Goal: Task Accomplishment & Management: Complete application form

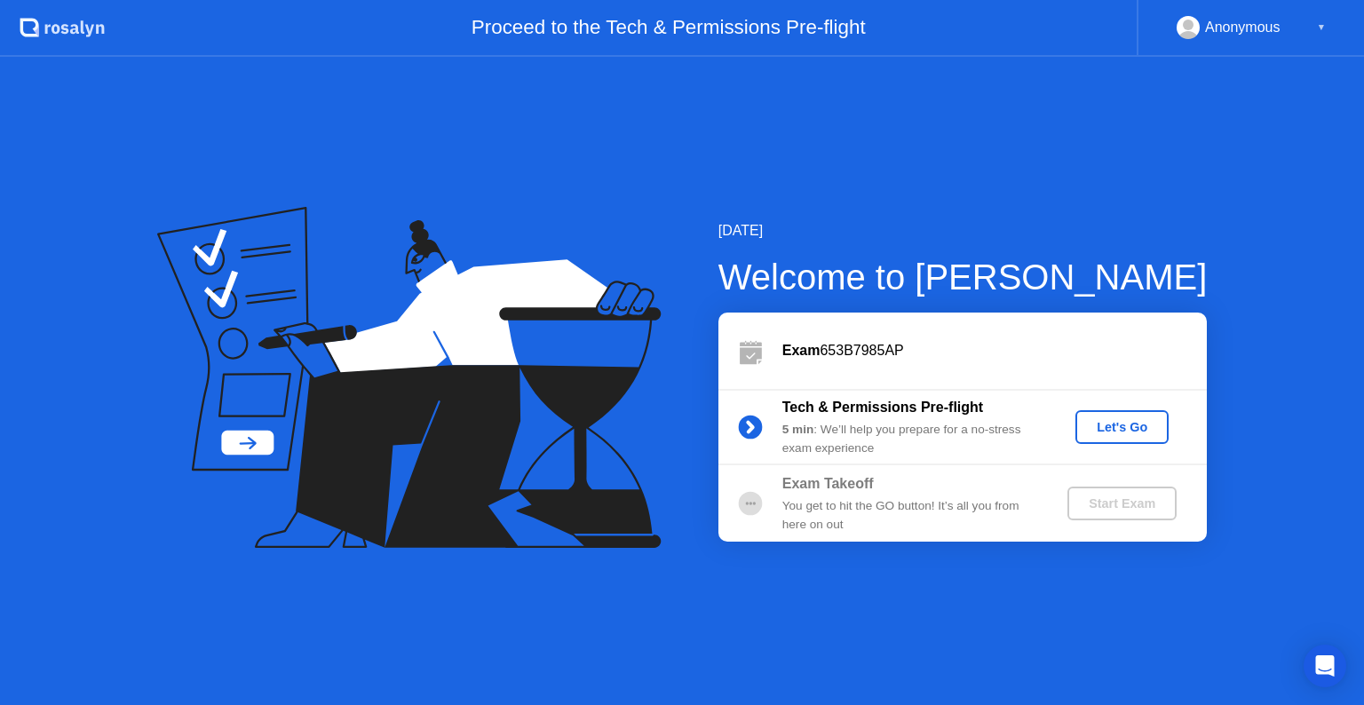
click at [1116, 434] on div "Let's Go" at bounding box center [1122, 427] width 79 height 14
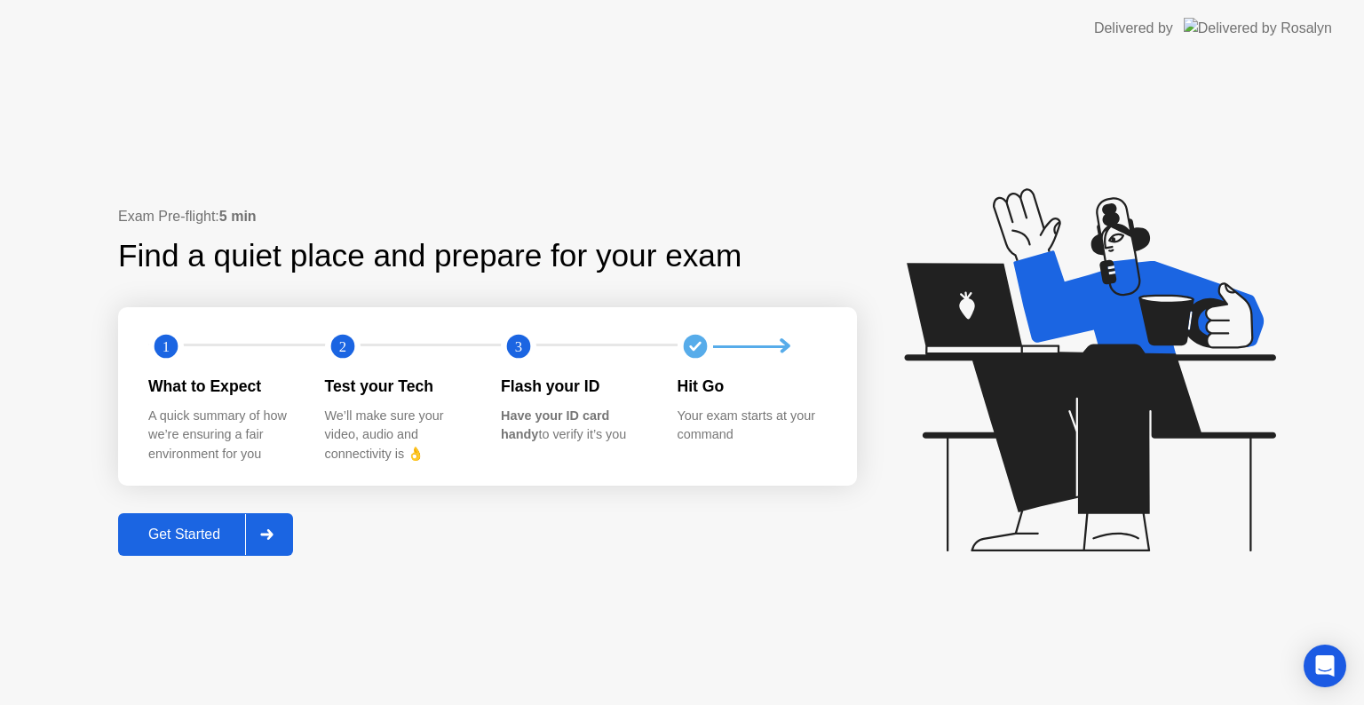
click at [192, 536] on div "Get Started" at bounding box center [184, 535] width 122 height 16
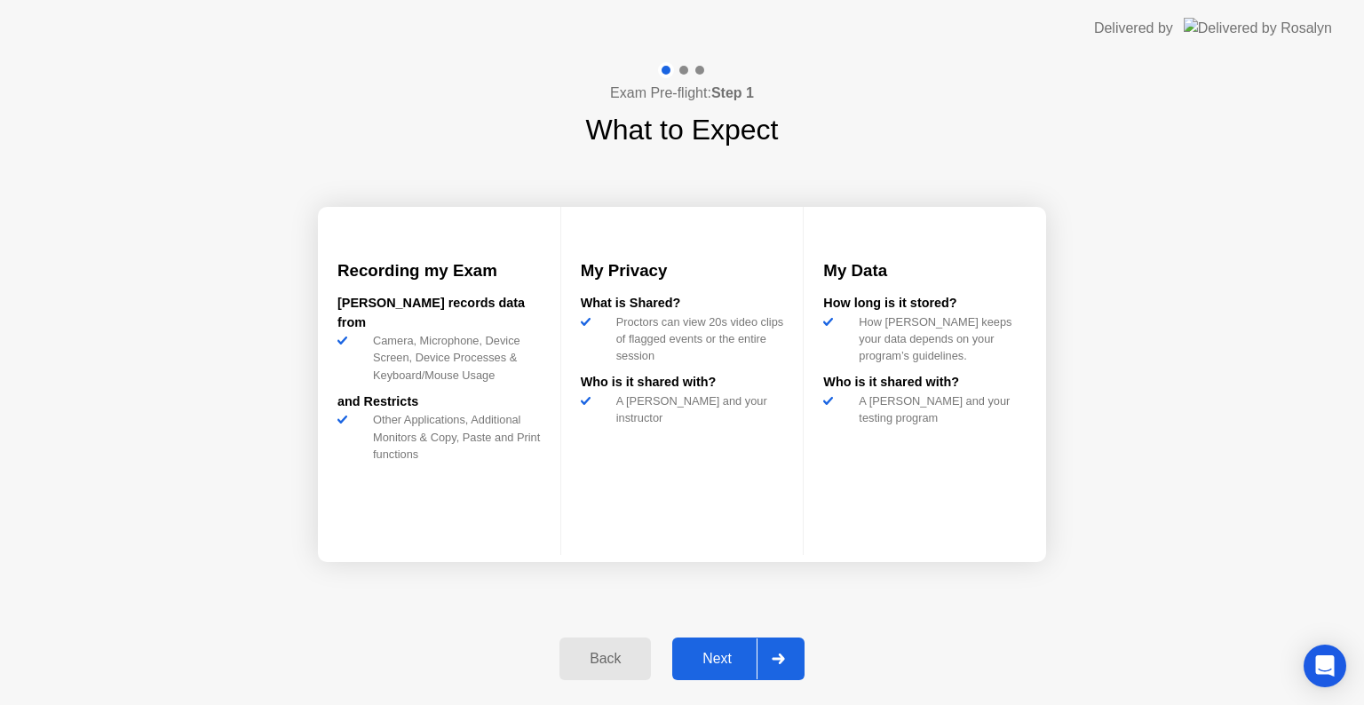
click at [783, 664] on div at bounding box center [778, 659] width 43 height 41
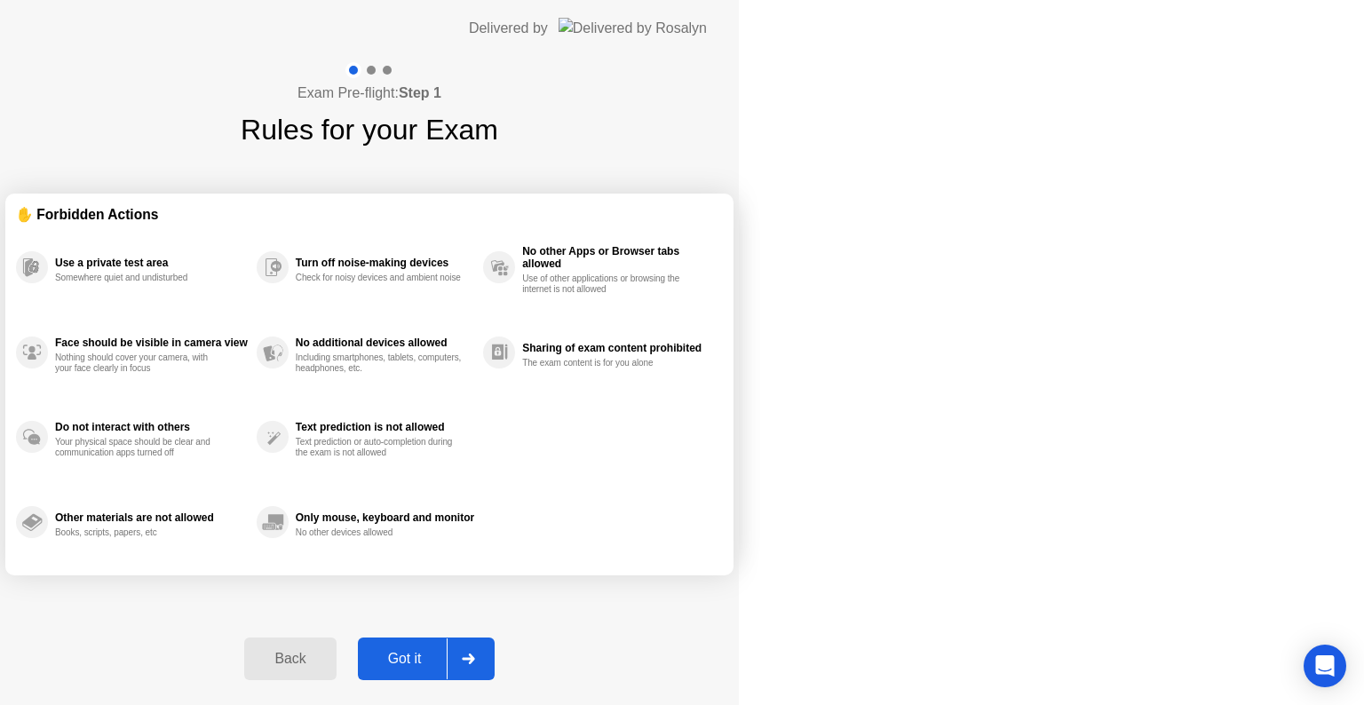
click at [489, 664] on div at bounding box center [468, 659] width 43 height 41
select select "**********"
select select "*******"
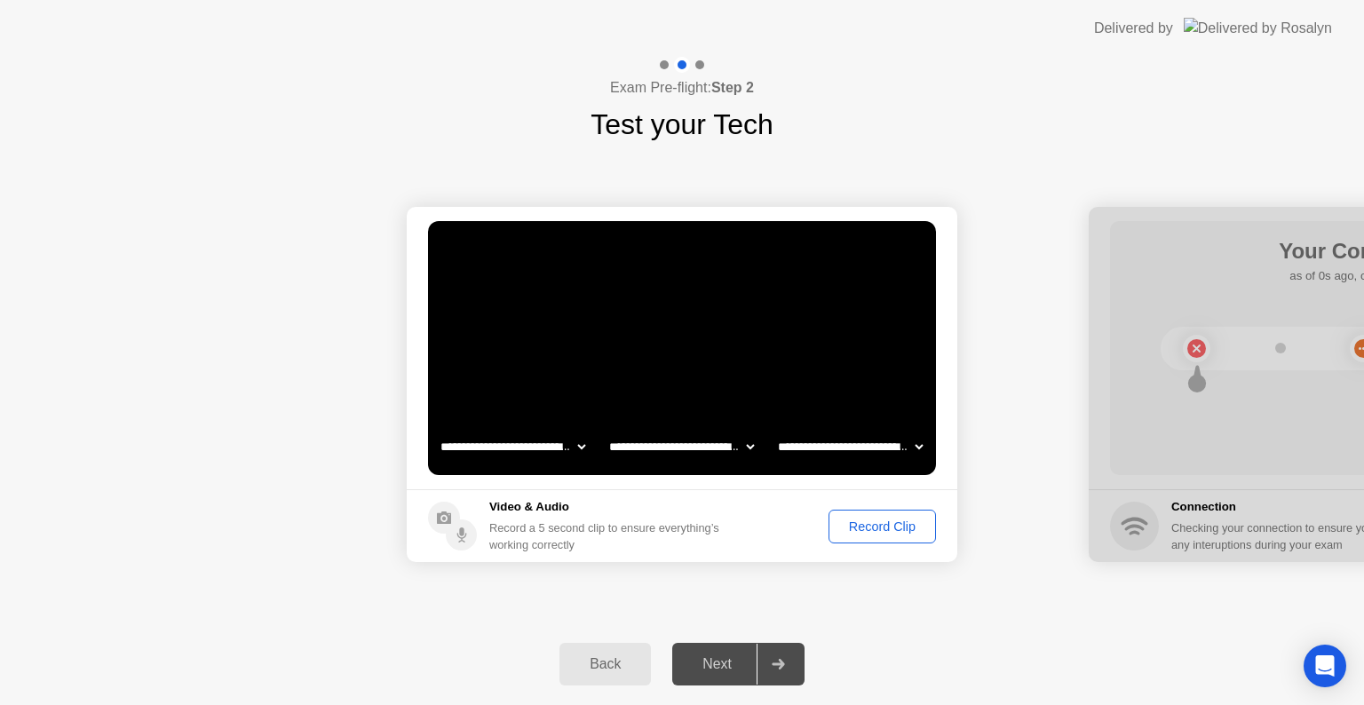
click at [877, 529] on div "Record Clip" at bounding box center [882, 527] width 95 height 14
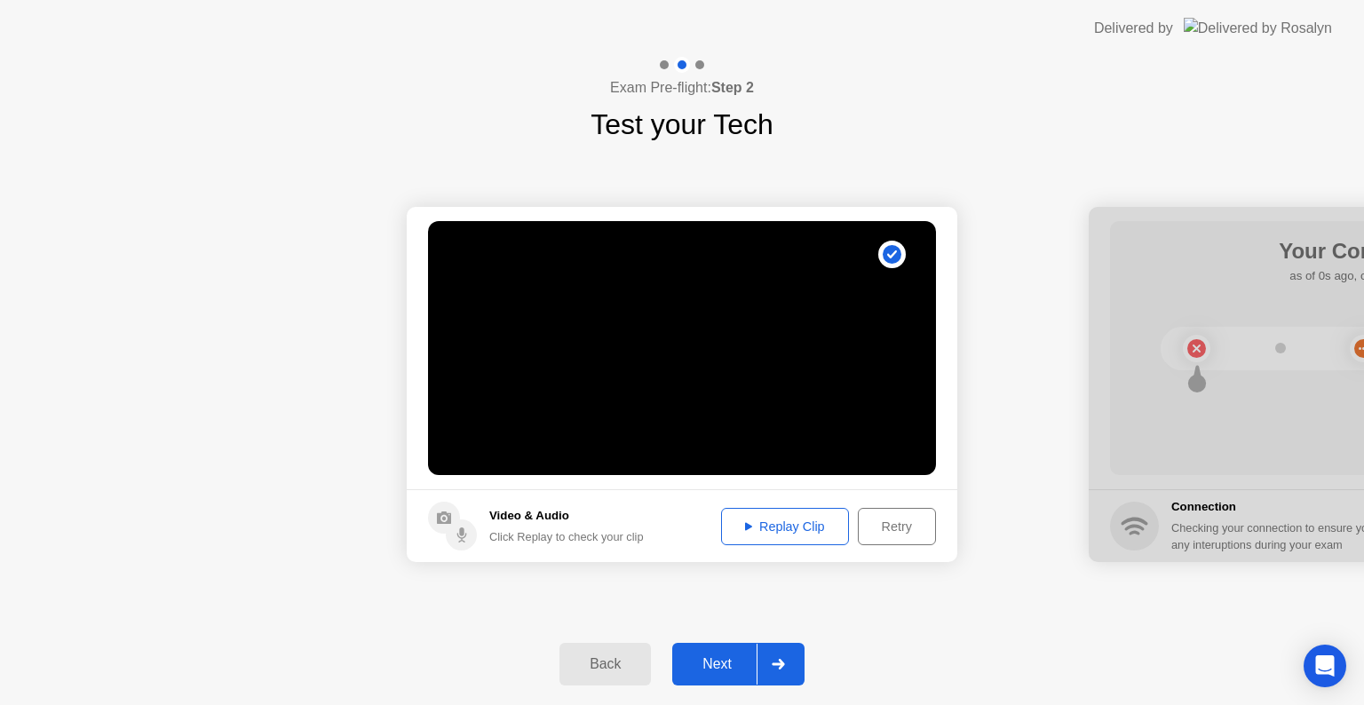
click at [802, 530] on div "Replay Clip" at bounding box center [785, 527] width 115 height 14
click at [745, 524] on icon at bounding box center [748, 526] width 7 height 8
click at [782, 659] on icon at bounding box center [778, 664] width 12 height 11
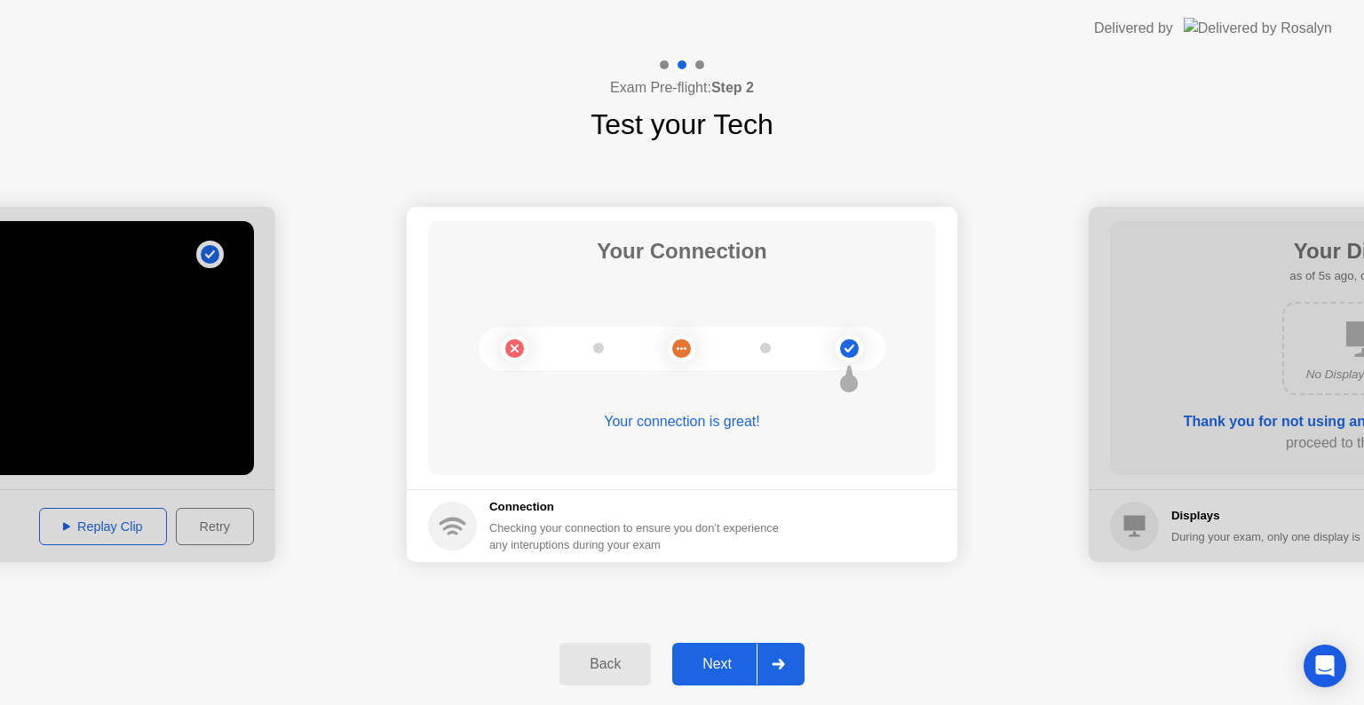
click at [848, 343] on circle at bounding box center [849, 348] width 19 height 19
click at [731, 669] on div "Next" at bounding box center [717, 664] width 79 height 16
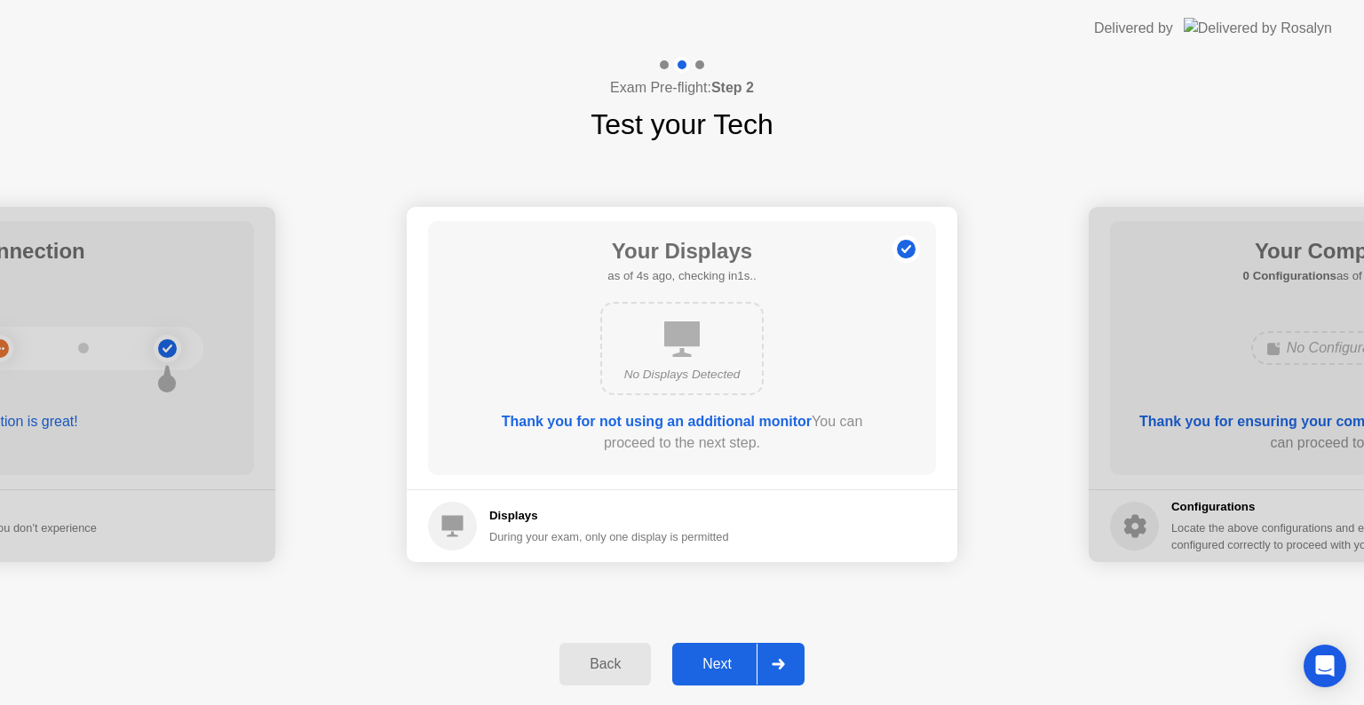
click at [722, 672] on div "Next" at bounding box center [717, 664] width 79 height 16
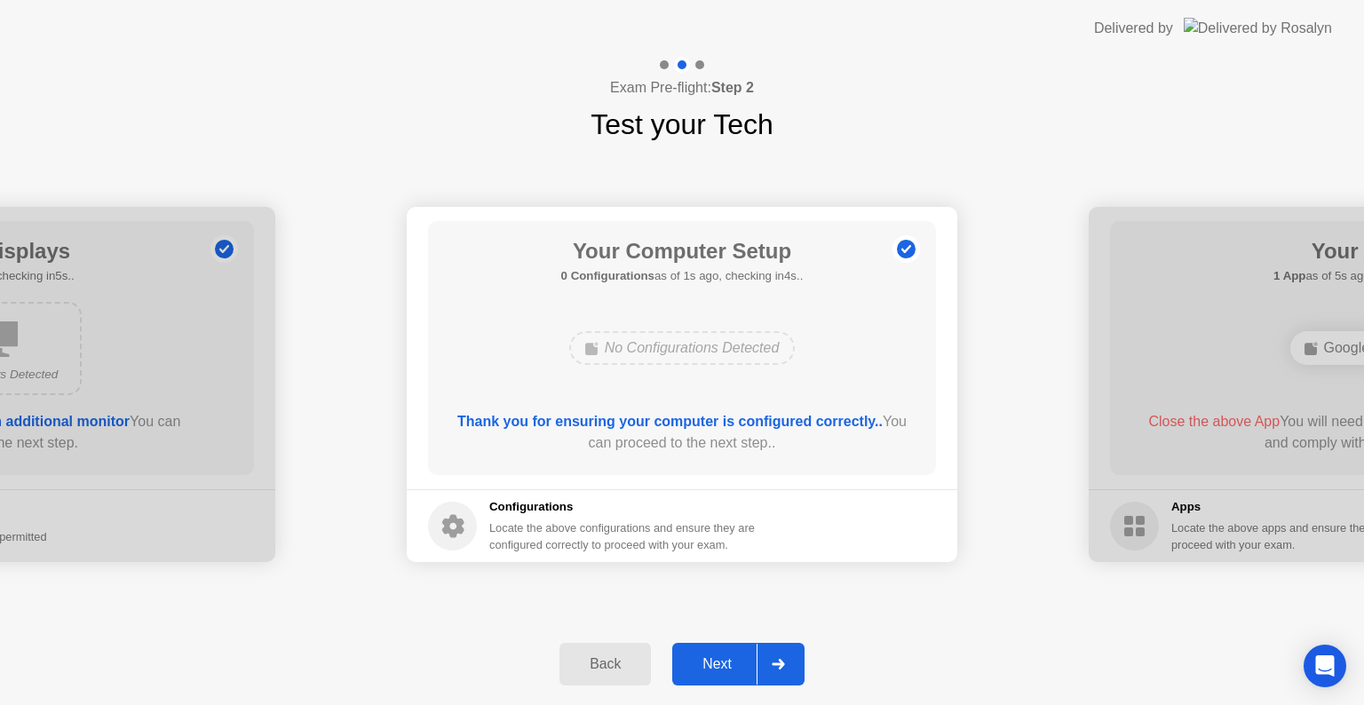
click at [727, 661] on div "Next" at bounding box center [717, 664] width 79 height 16
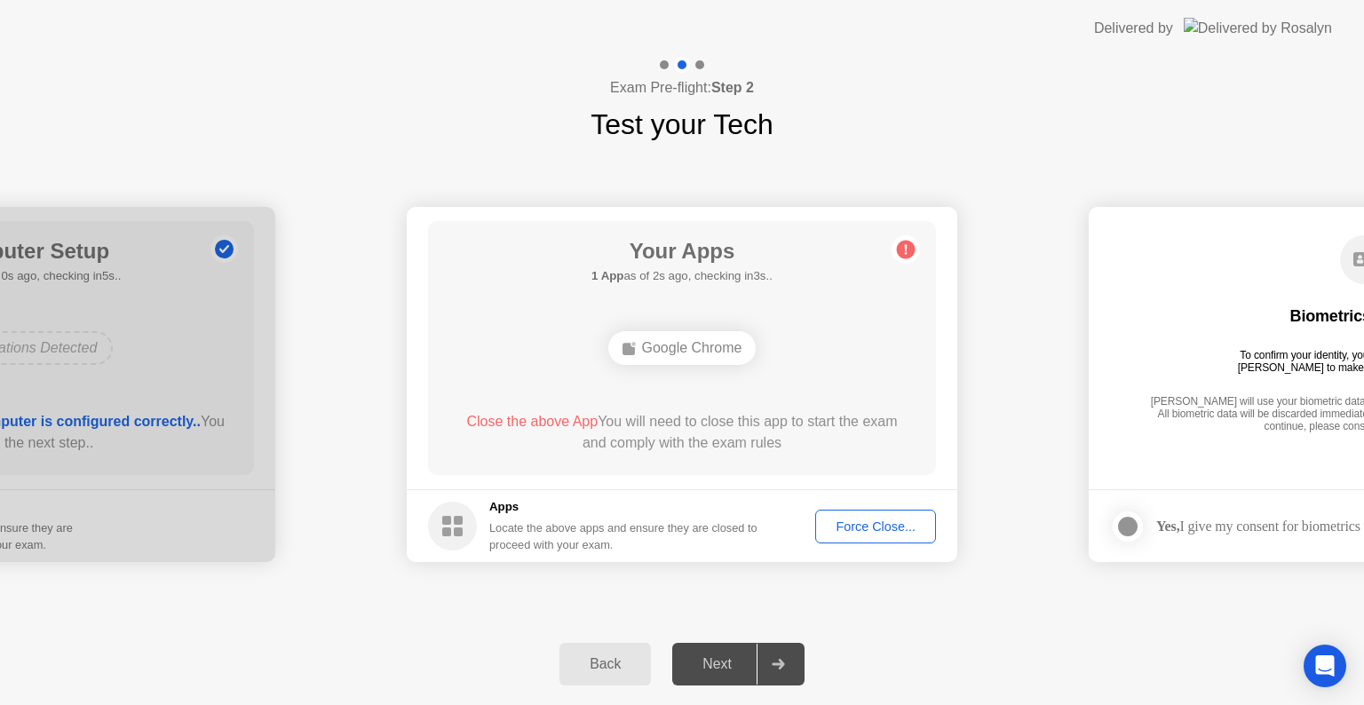
click at [844, 531] on div "Force Close..." at bounding box center [876, 527] width 108 height 14
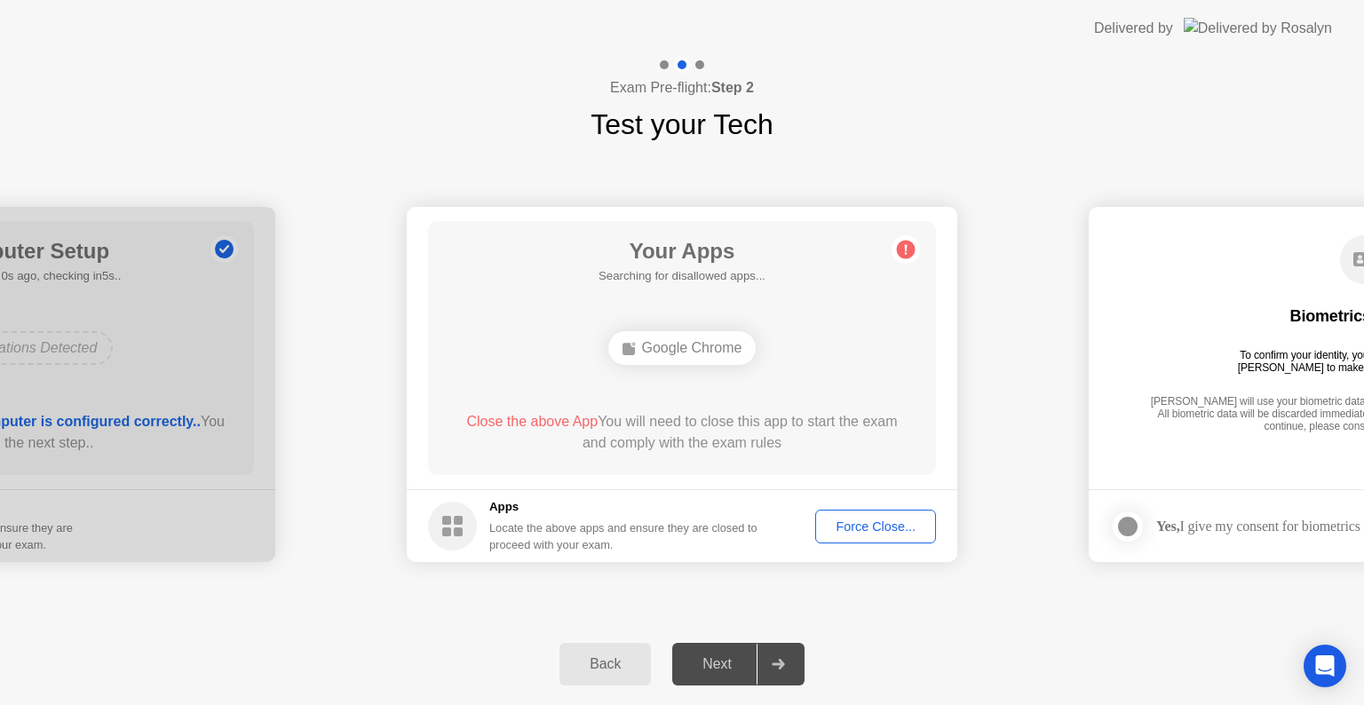
click at [716, 346] on div "Google Chrome" at bounding box center [682, 348] width 148 height 34
click at [624, 354] on rect at bounding box center [629, 349] width 12 height 12
click at [850, 515] on button "Force Close..." at bounding box center [875, 527] width 121 height 34
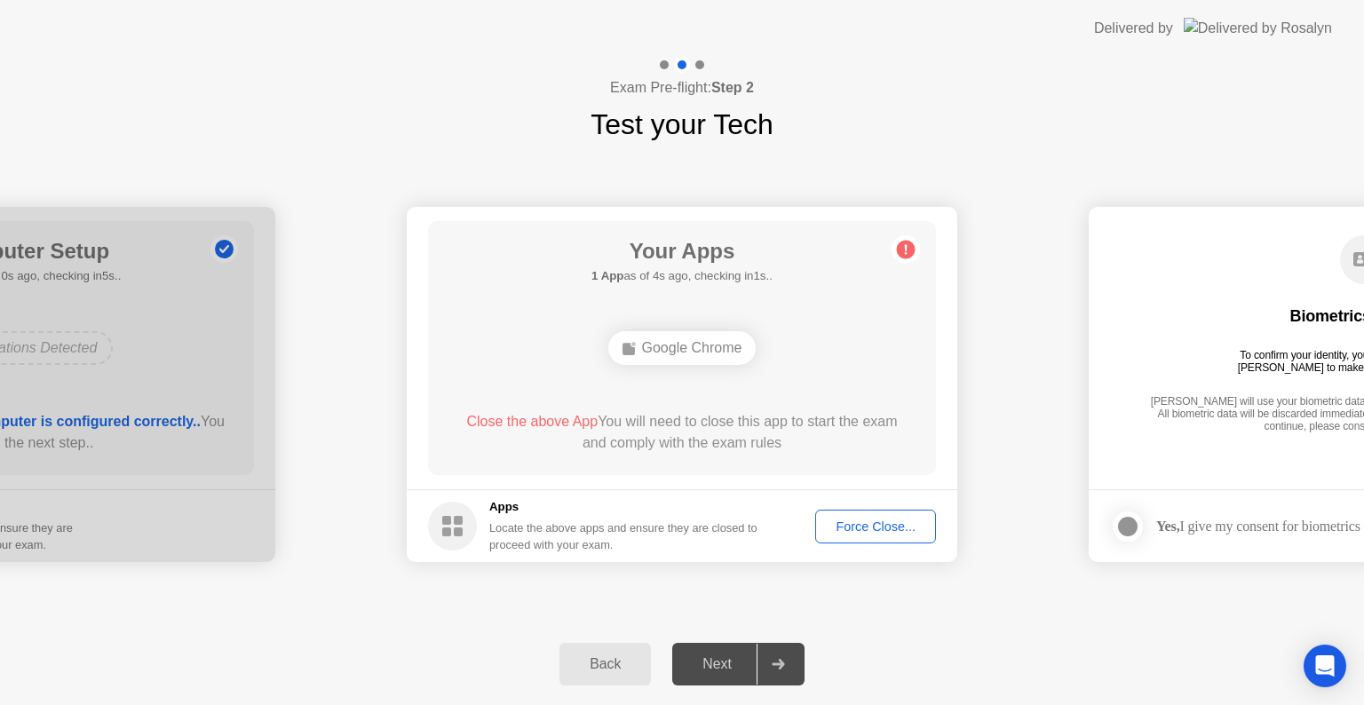
click at [887, 526] on div "Force Close..." at bounding box center [876, 527] width 108 height 14
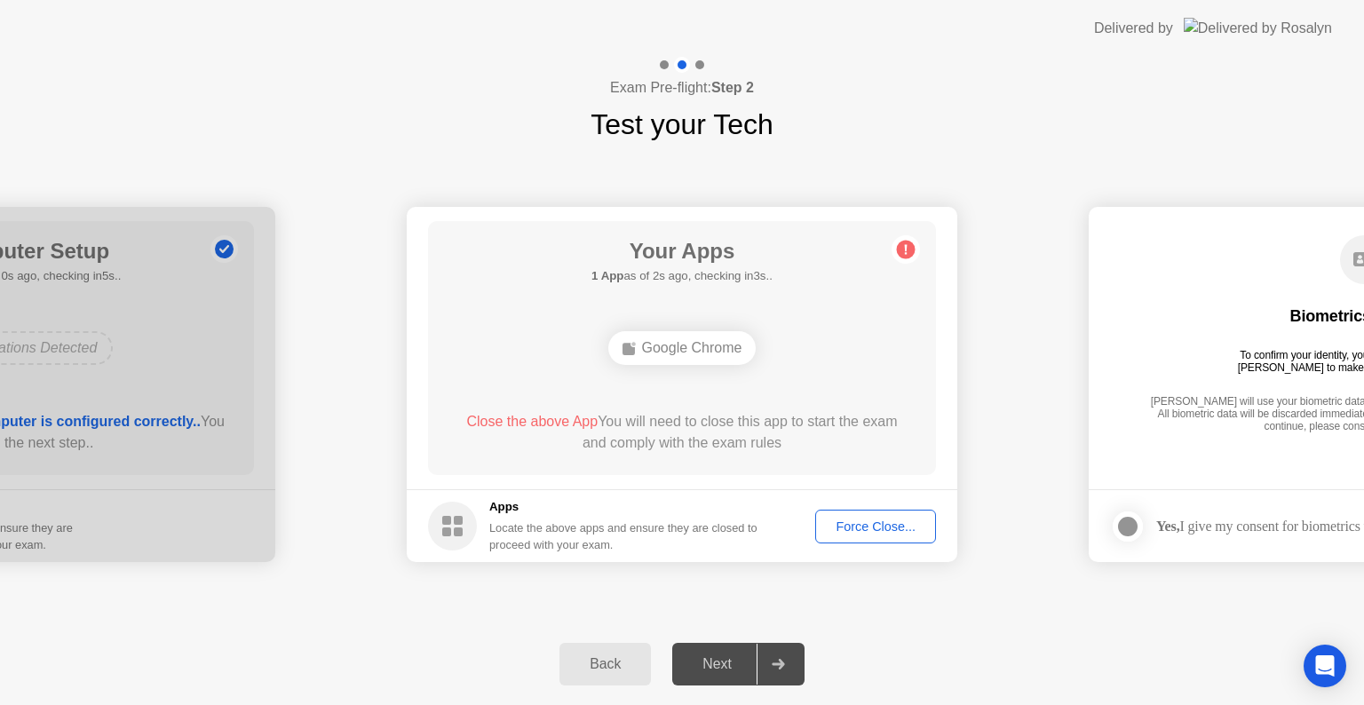
click at [878, 529] on div "Force Close..." at bounding box center [876, 527] width 108 height 14
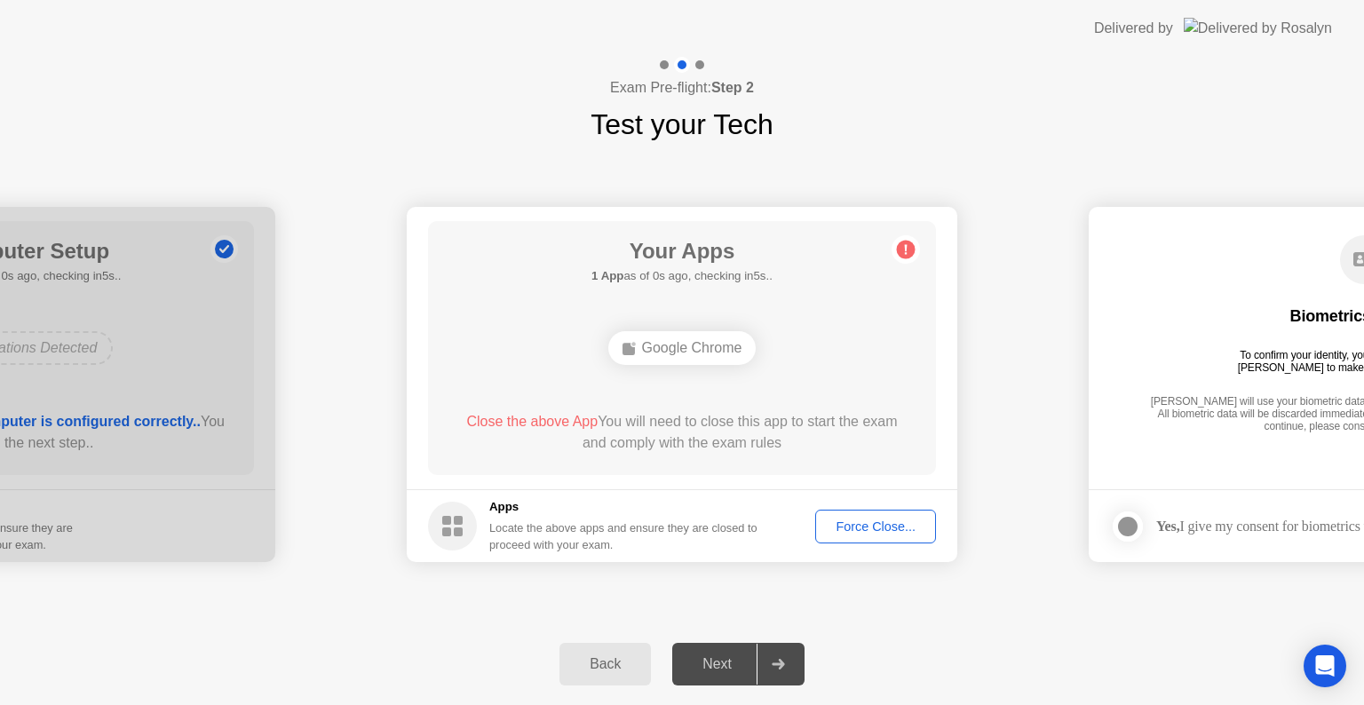
click at [681, 356] on div "Google Chrome" at bounding box center [682, 348] width 148 height 34
click at [850, 523] on div "Force Close..." at bounding box center [876, 527] width 108 height 14
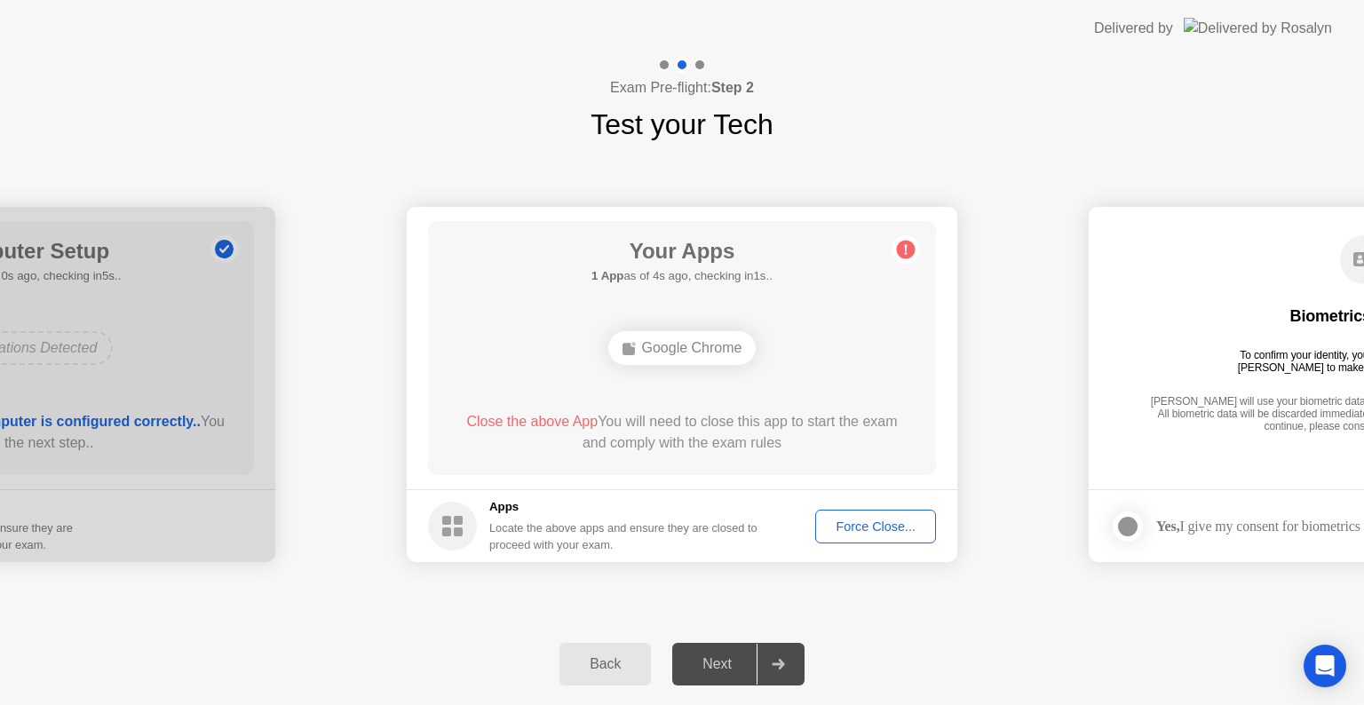
click at [862, 526] on div "Force Close..." at bounding box center [876, 527] width 108 height 14
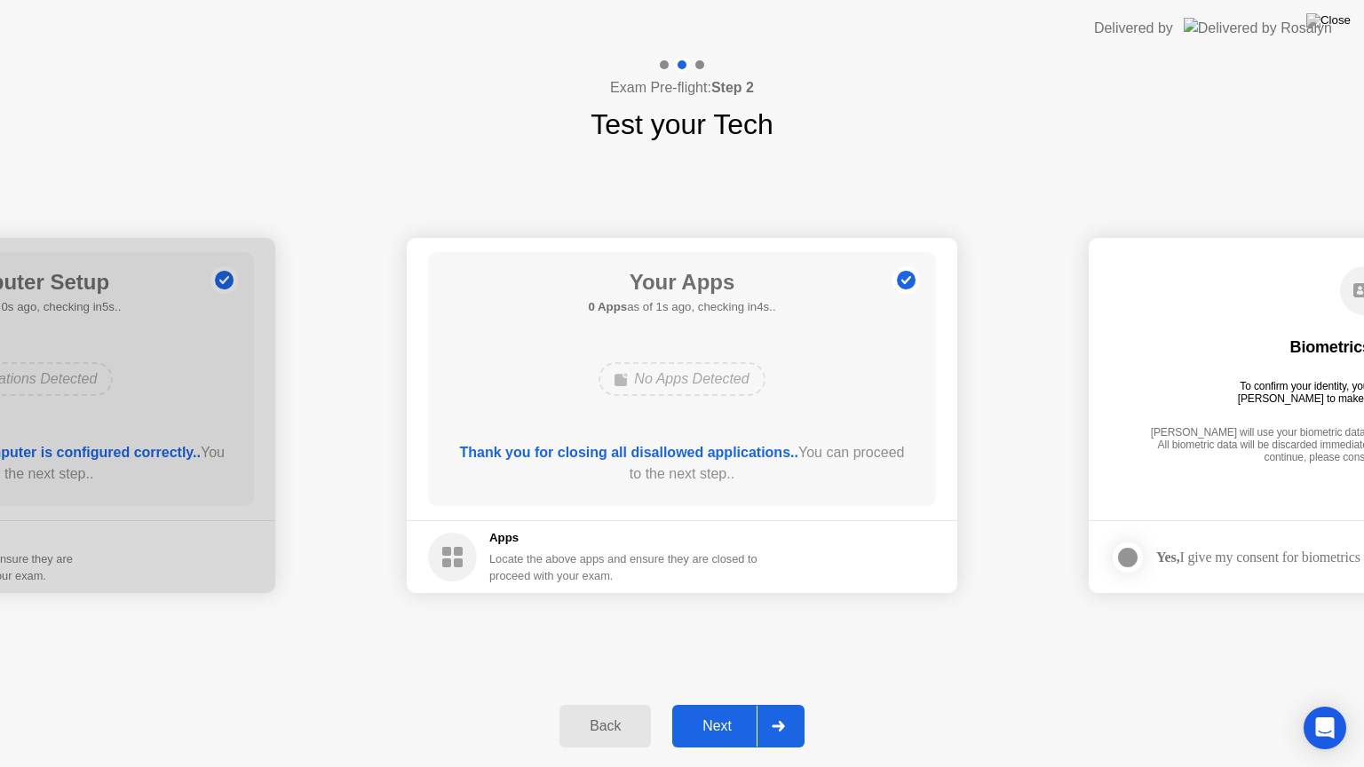
click at [731, 704] on div "Next" at bounding box center [717, 727] width 79 height 16
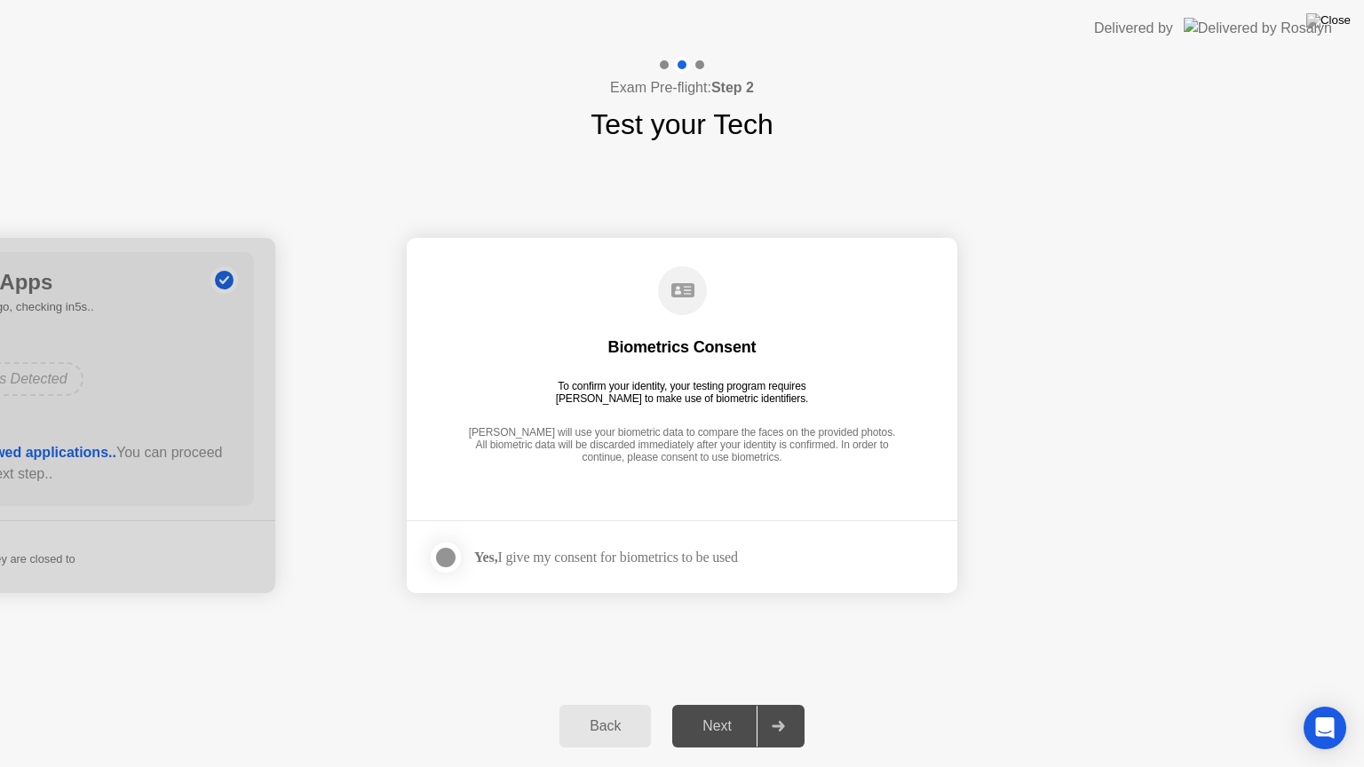
click at [452, 561] on div at bounding box center [445, 557] width 21 height 21
click at [727, 704] on div "Next" at bounding box center [717, 727] width 79 height 16
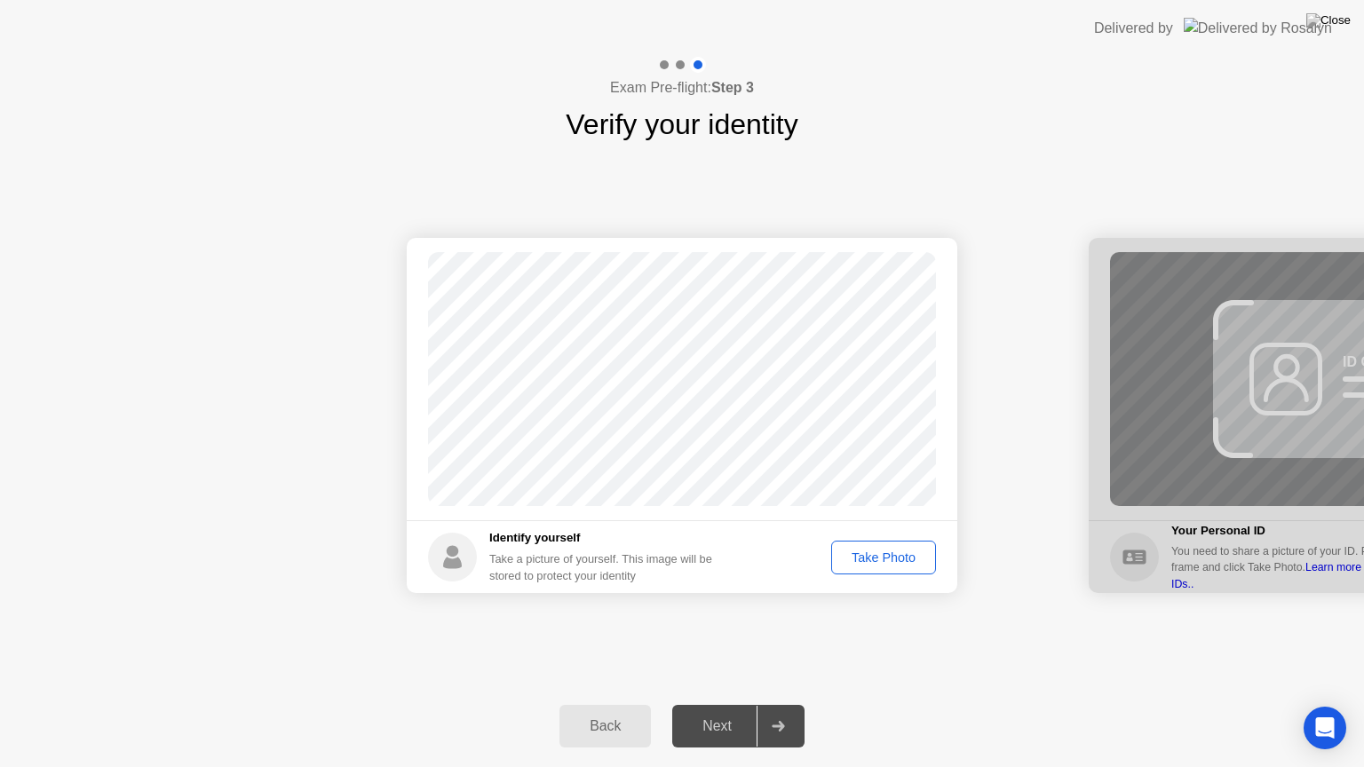
click at [885, 553] on div "Take Photo" at bounding box center [884, 558] width 92 height 14
click at [736, 704] on div "Next" at bounding box center [717, 727] width 79 height 16
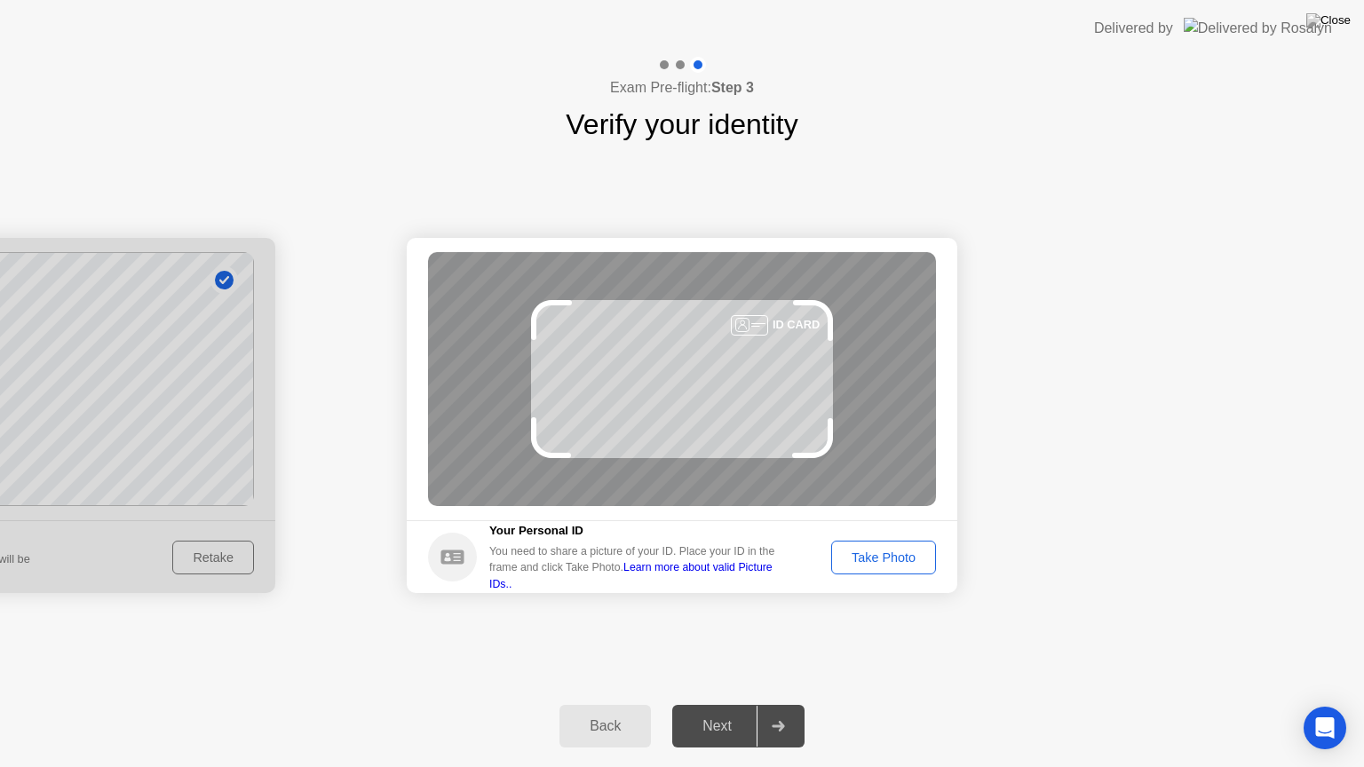
click at [870, 527] on footer "Your Personal ID You need to share a picture of your ID. Place your ID in the f…" at bounding box center [682, 557] width 551 height 73
click at [863, 551] on div "Take Photo" at bounding box center [884, 558] width 92 height 14
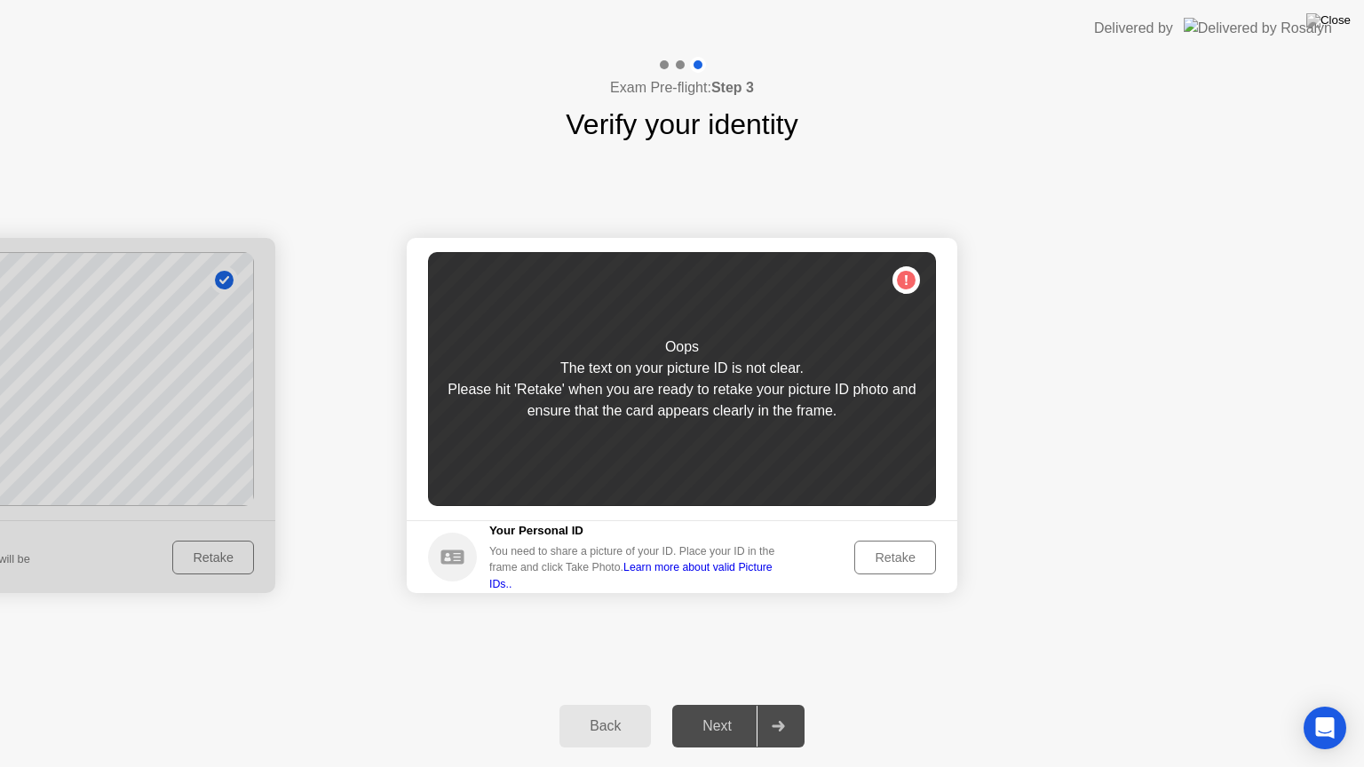
click at [903, 551] on div "Retake" at bounding box center [895, 558] width 69 height 14
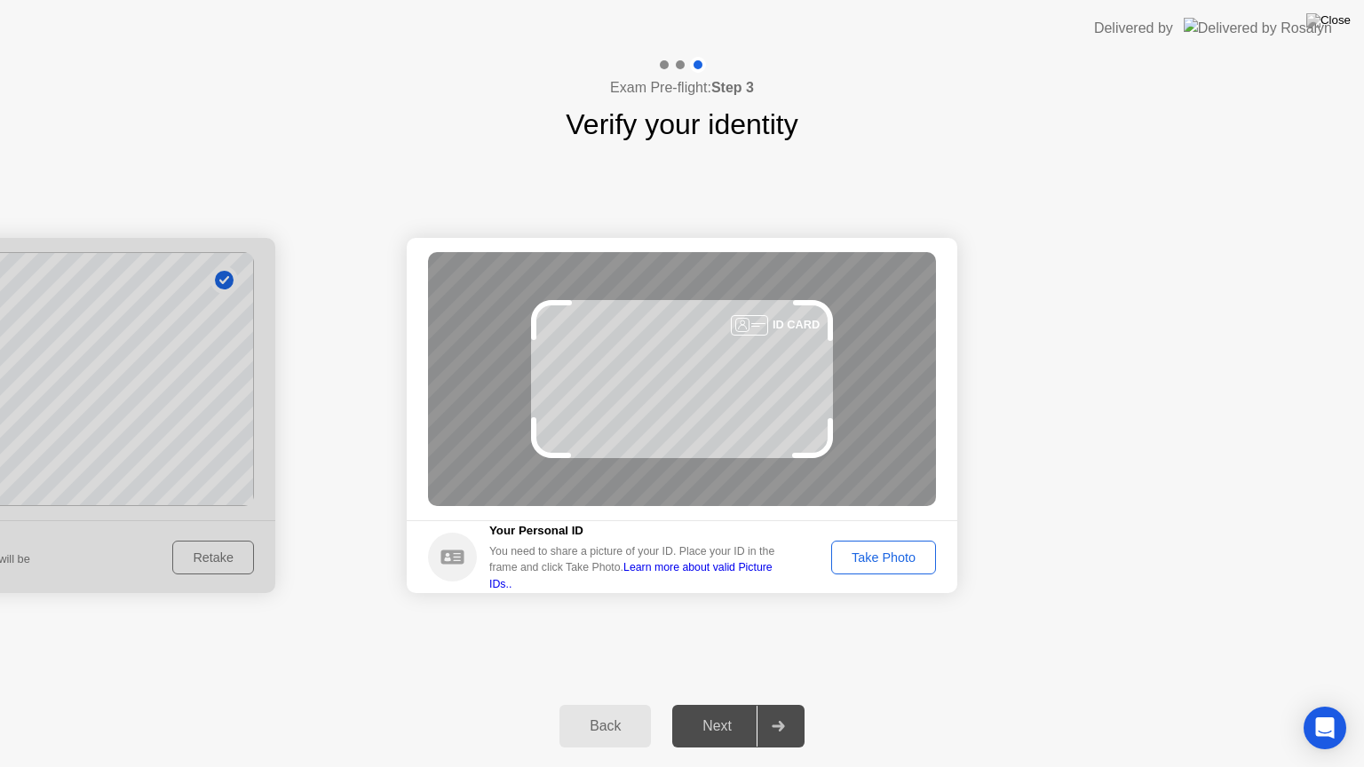
click at [889, 560] on div "Take Photo" at bounding box center [884, 558] width 92 height 14
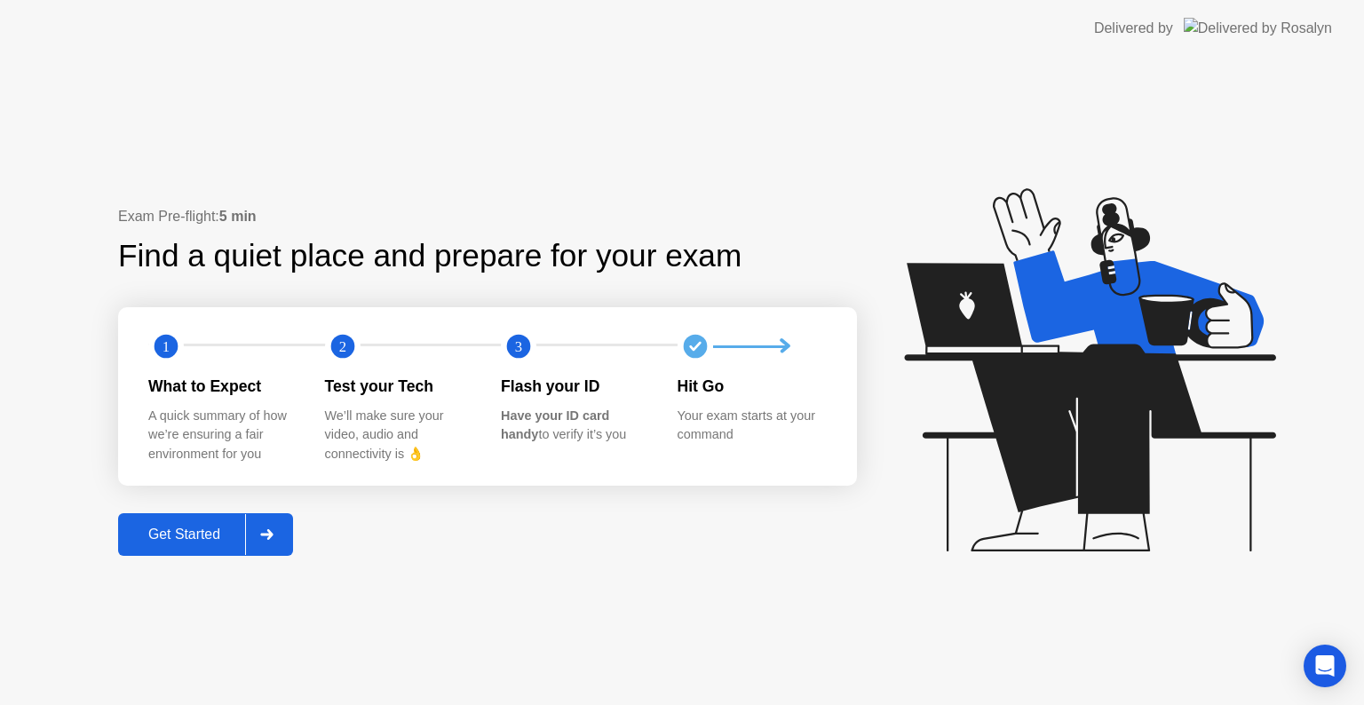
click at [203, 537] on div "Get Started" at bounding box center [184, 535] width 122 height 16
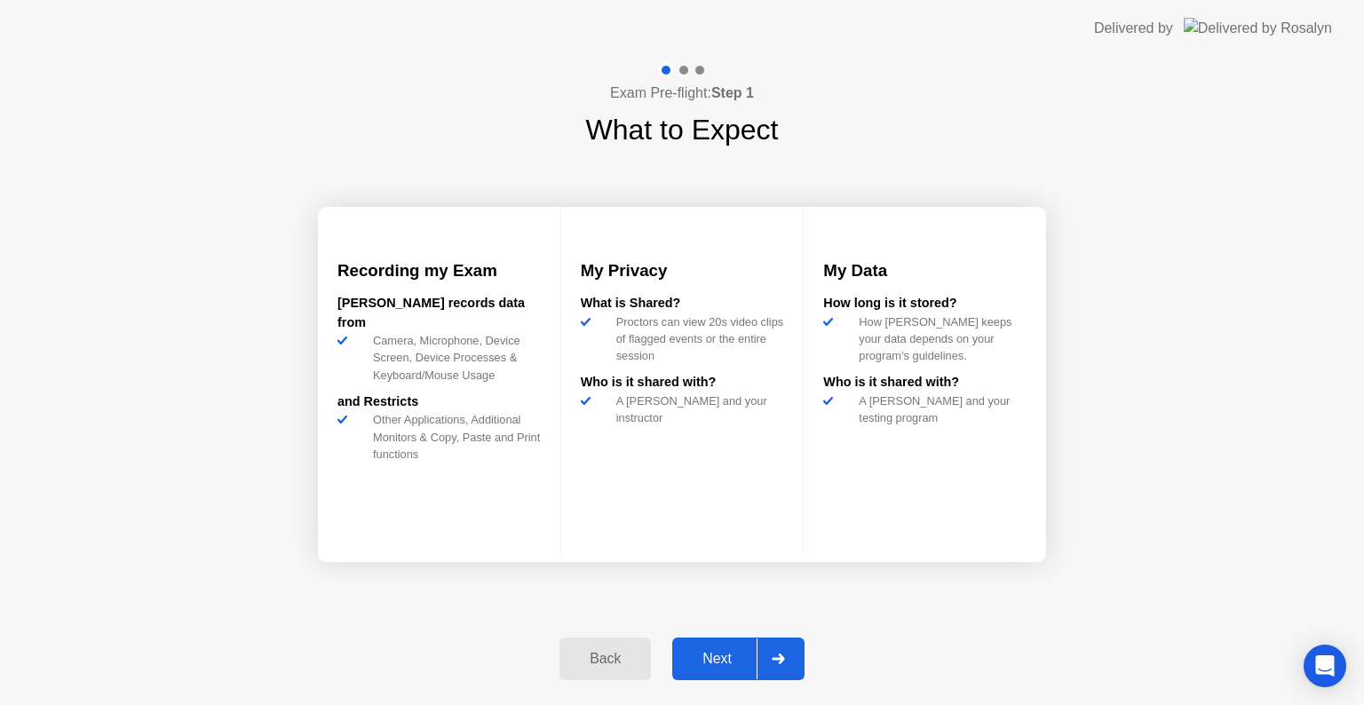
click at [734, 663] on div "Next" at bounding box center [717, 659] width 79 height 16
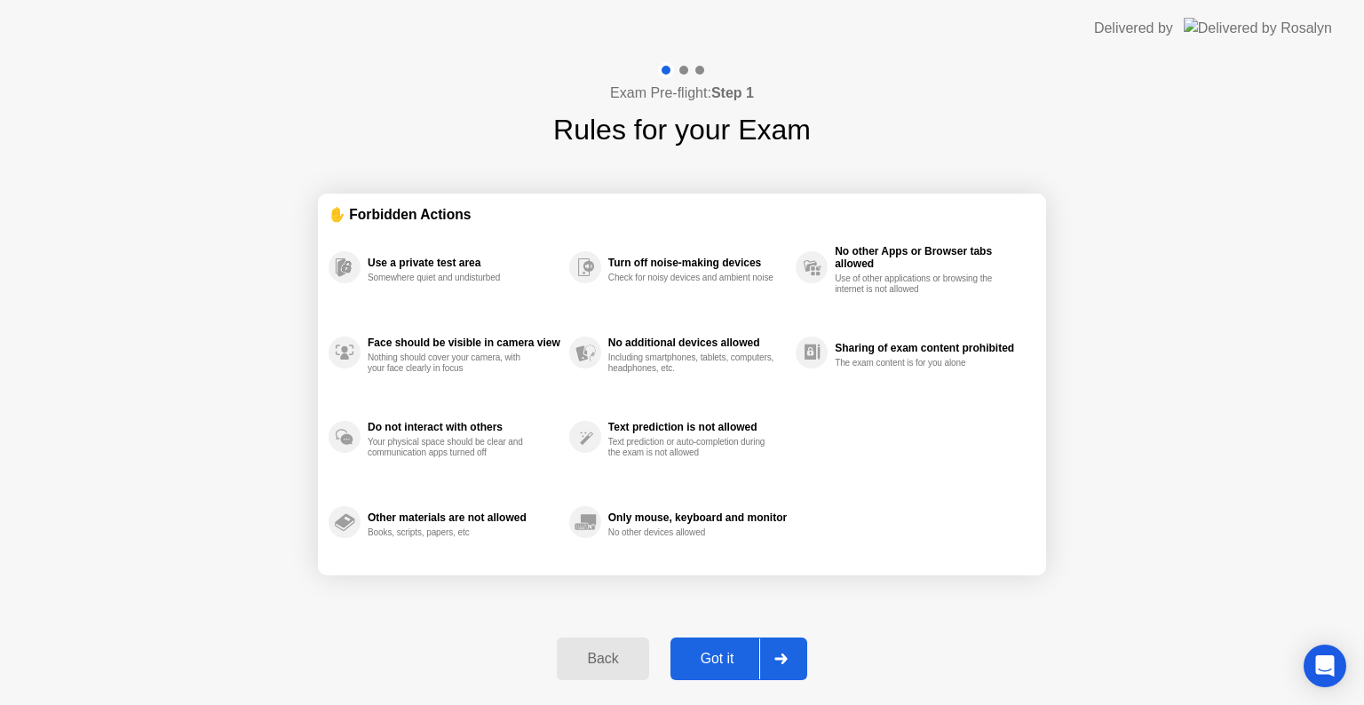
click at [734, 663] on div "Got it" at bounding box center [717, 659] width 83 height 16
select select "**********"
select select "*******"
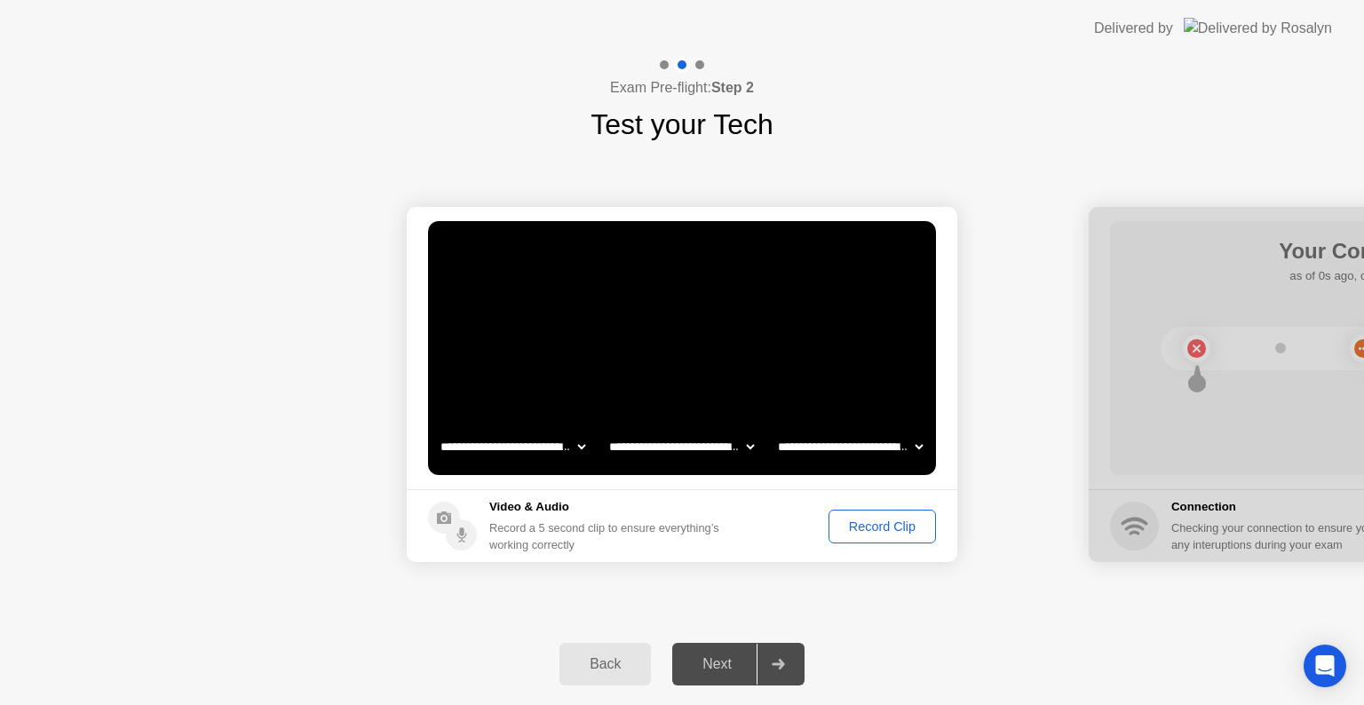
click at [887, 521] on div "Record Clip" at bounding box center [882, 527] width 95 height 14
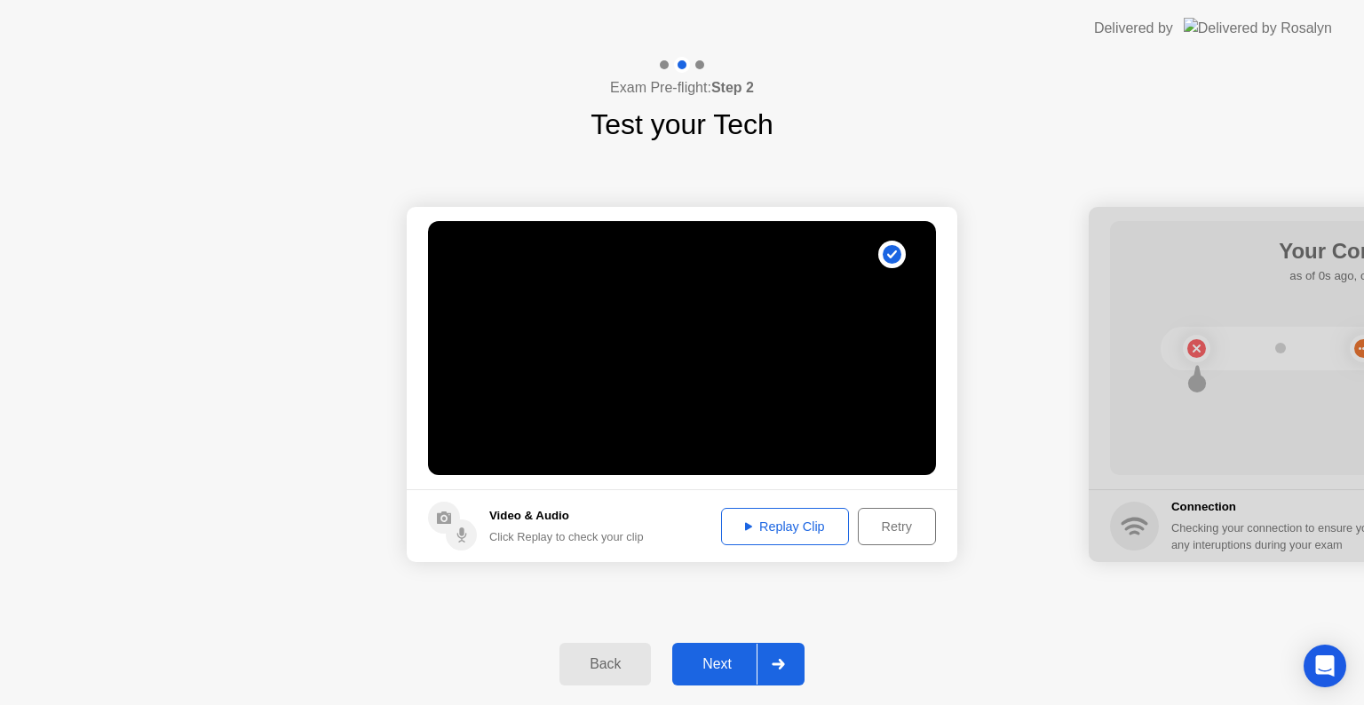
click at [780, 522] on div "Replay Clip" at bounding box center [785, 527] width 115 height 14
click at [721, 664] on div "Next" at bounding box center [717, 664] width 79 height 16
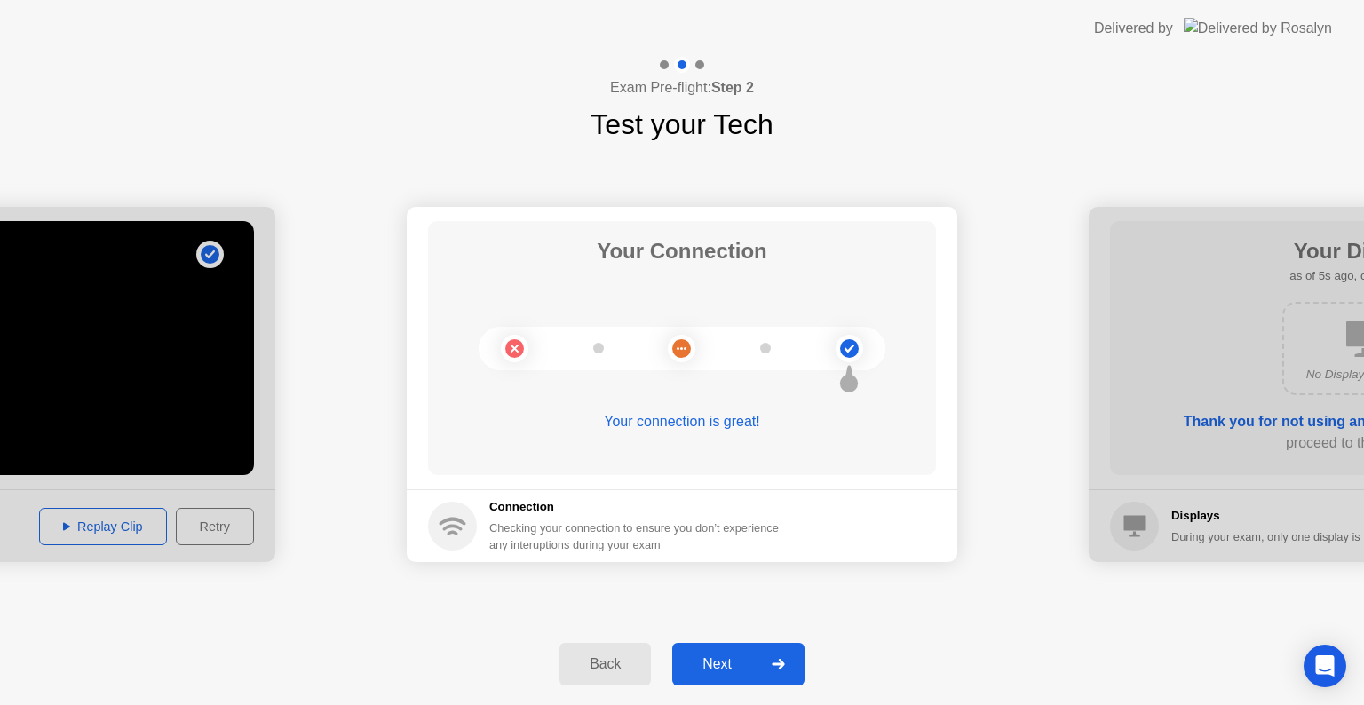
click at [666, 423] on div "Your connection is great!" at bounding box center [682, 421] width 508 height 21
click at [847, 341] on circle at bounding box center [849, 348] width 19 height 19
click at [728, 656] on div "Next" at bounding box center [717, 664] width 79 height 16
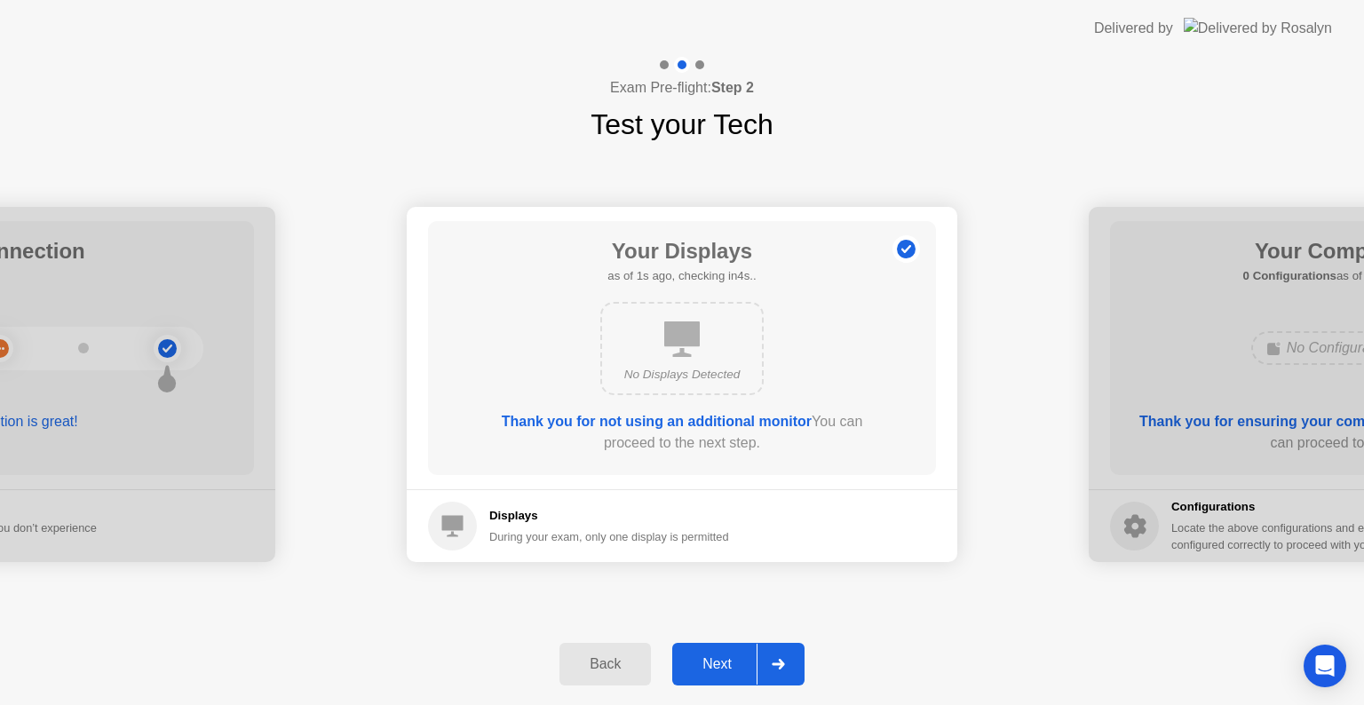
click at [728, 664] on div "Next" at bounding box center [717, 664] width 79 height 16
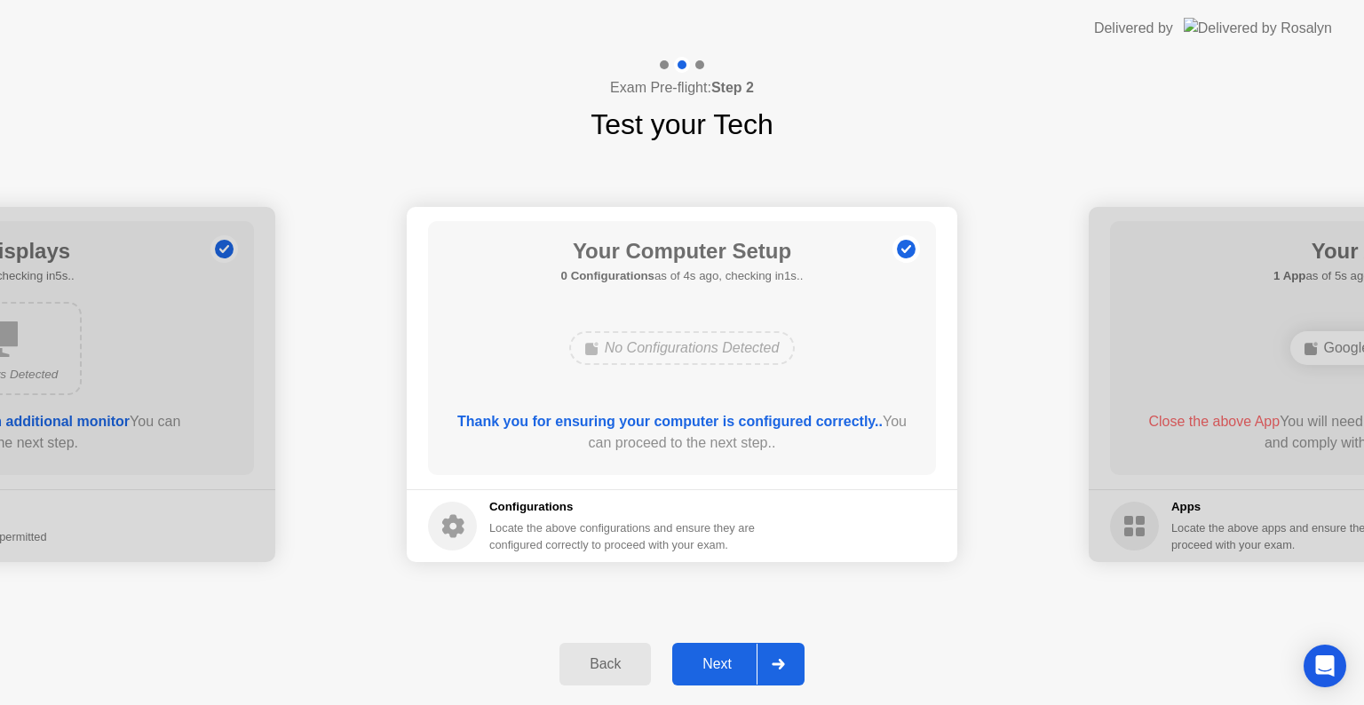
click at [714, 672] on div "Next" at bounding box center [717, 664] width 79 height 16
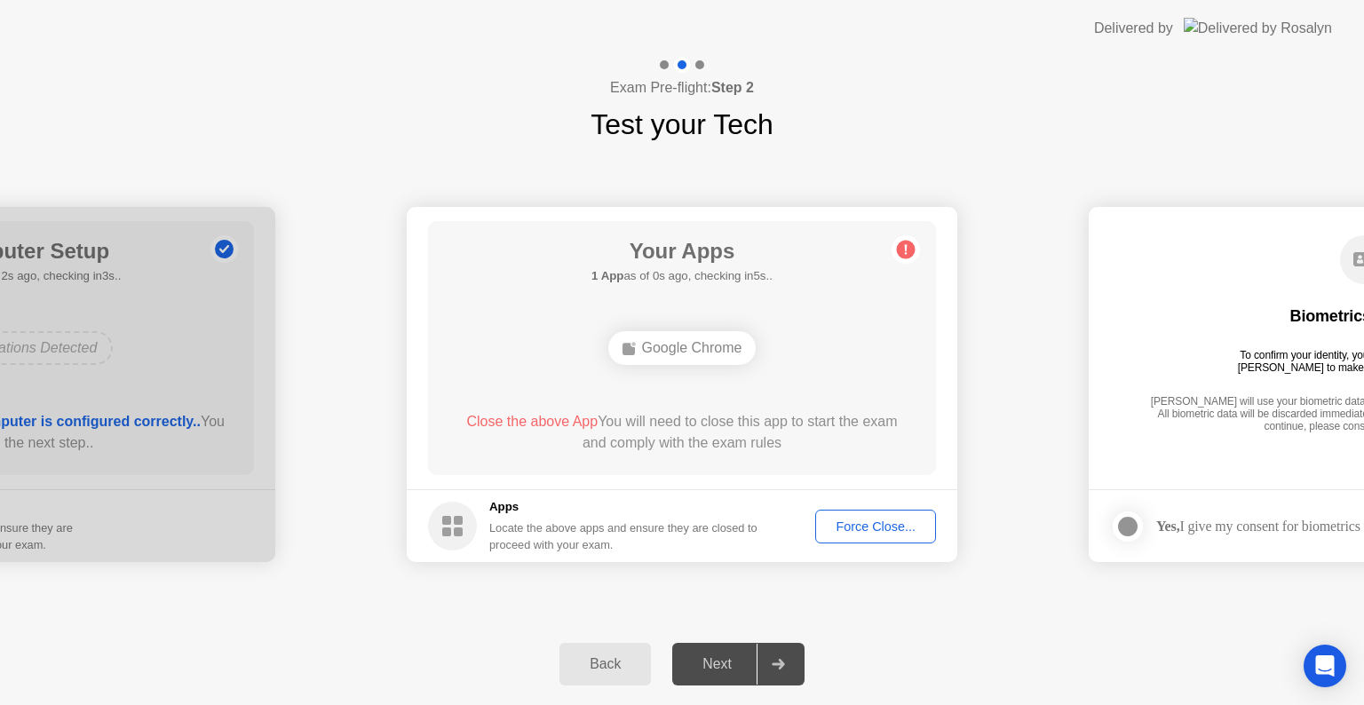
click at [889, 526] on div "Force Close..." at bounding box center [876, 527] width 108 height 14
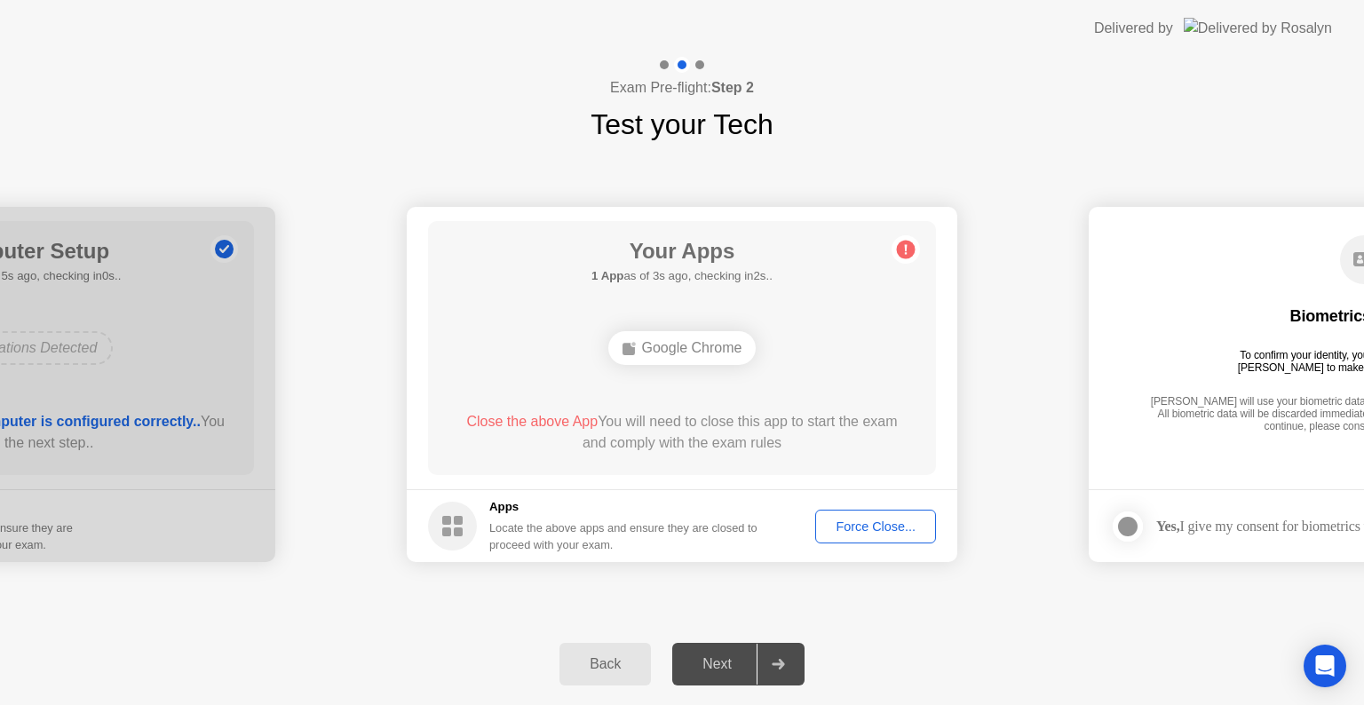
click at [901, 526] on div "Force Close..." at bounding box center [876, 527] width 108 height 14
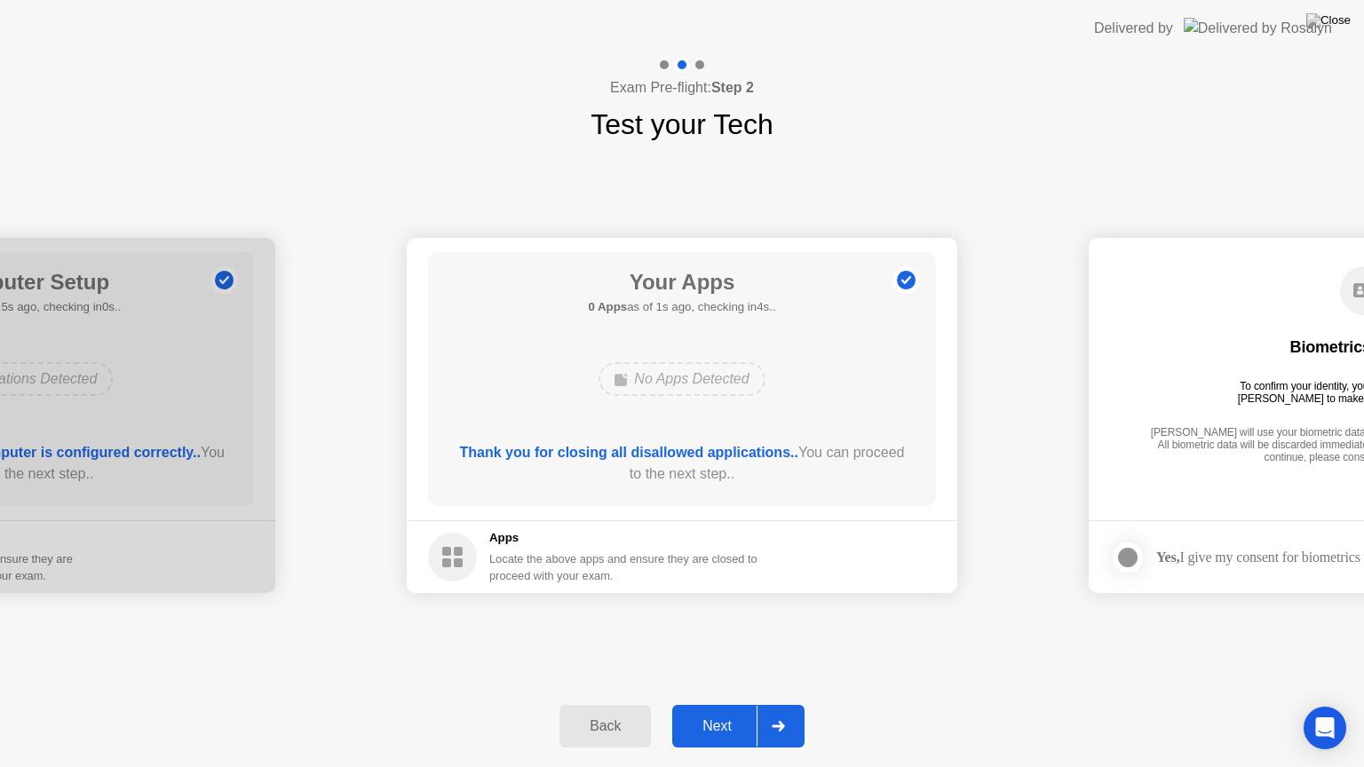
click at [731, 704] on button "Next" at bounding box center [738, 726] width 132 height 43
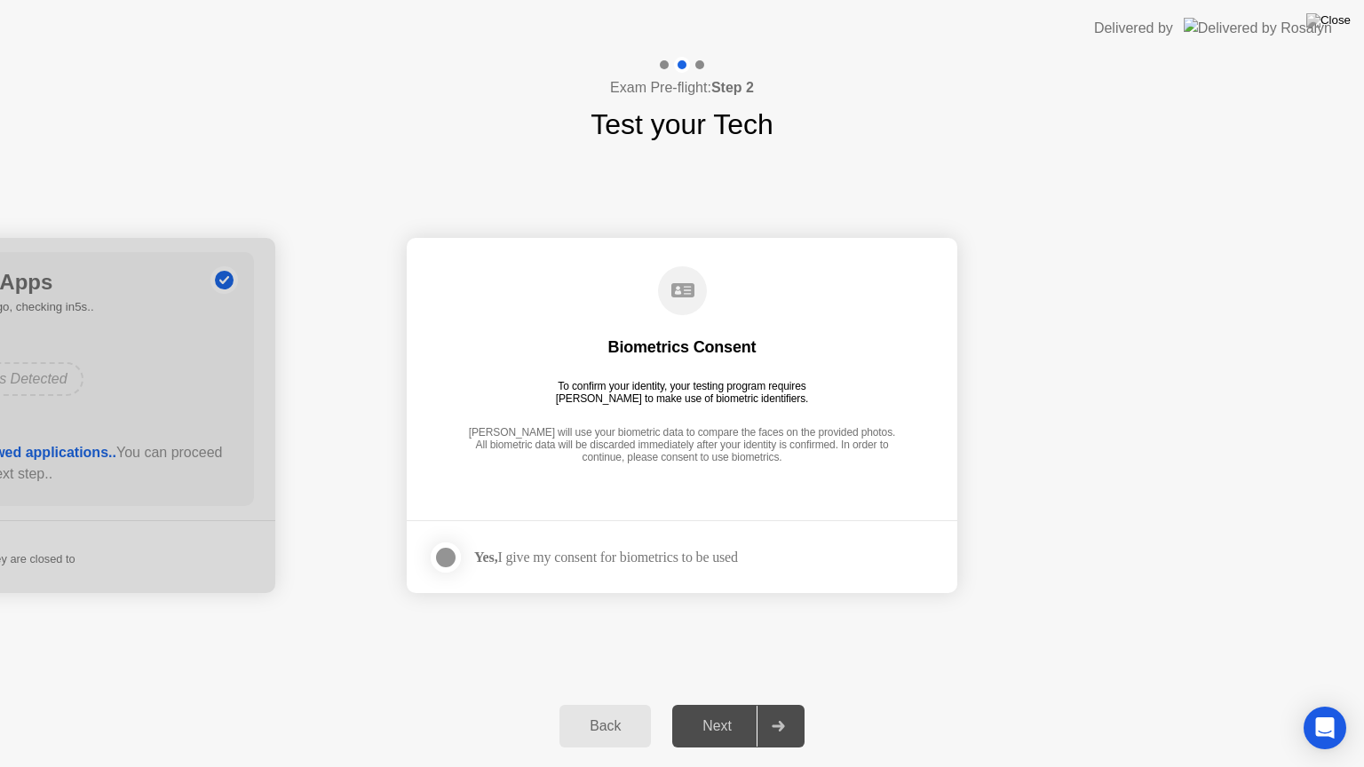
click at [448, 554] on div at bounding box center [445, 557] width 21 height 21
click at [725, 704] on div "Next" at bounding box center [717, 727] width 79 height 16
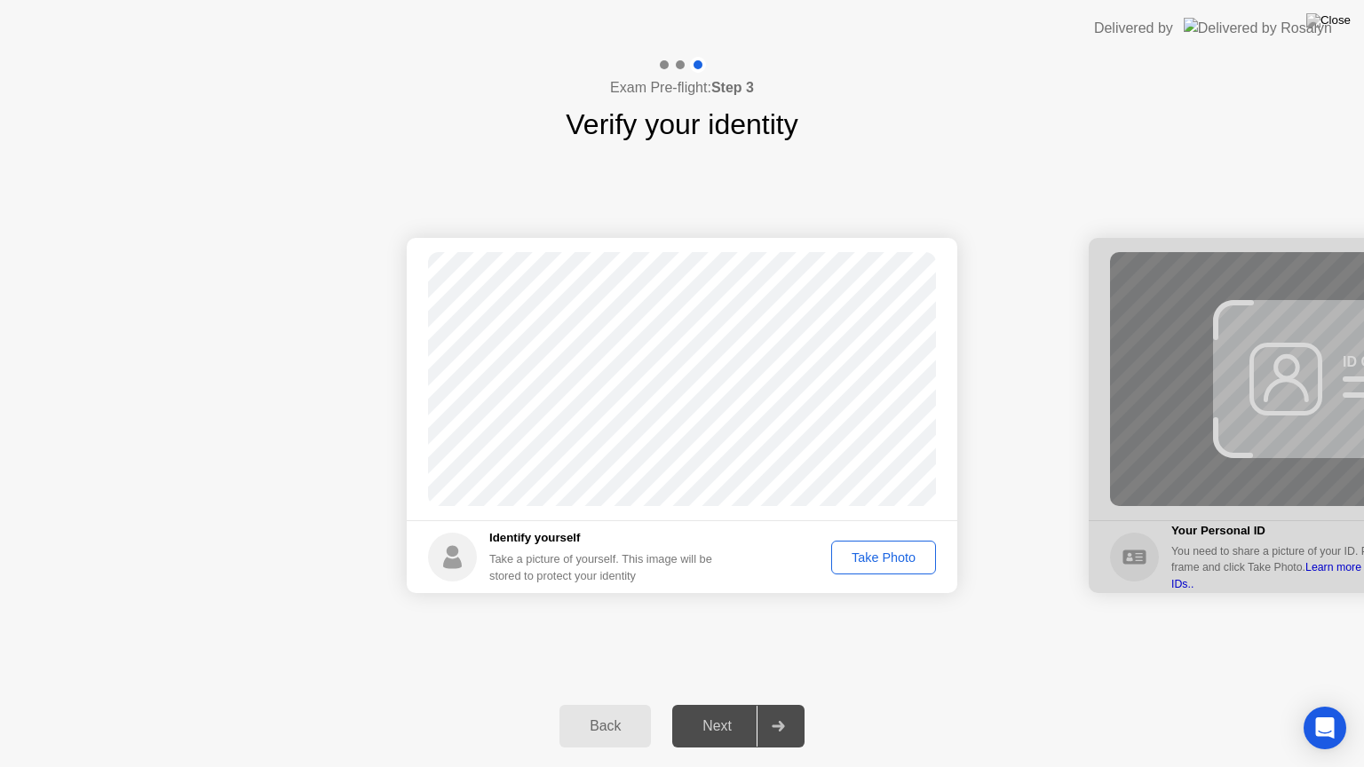
click at [887, 551] on div "Take Photo" at bounding box center [884, 558] width 92 height 14
click at [722, 704] on div "Next" at bounding box center [717, 727] width 79 height 16
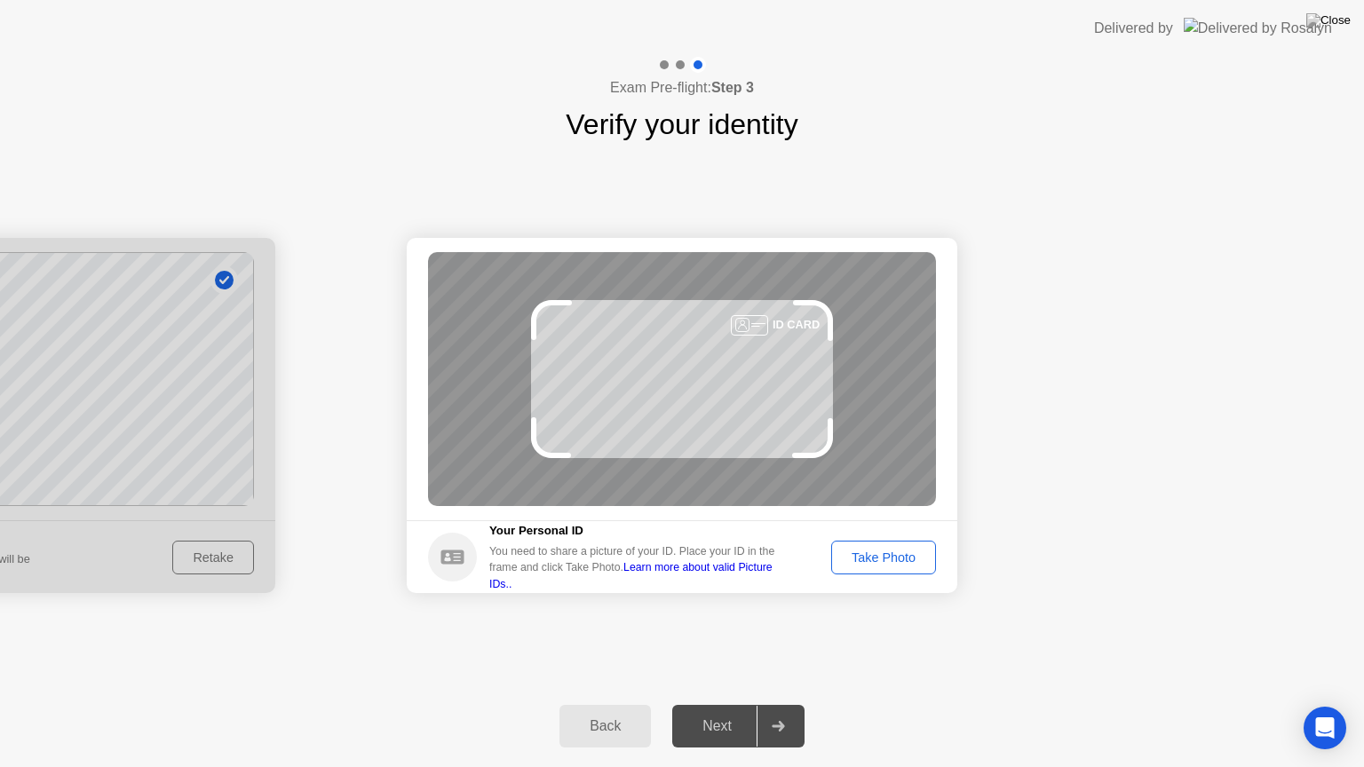
click at [878, 560] on div "Take Photo" at bounding box center [884, 558] width 92 height 14
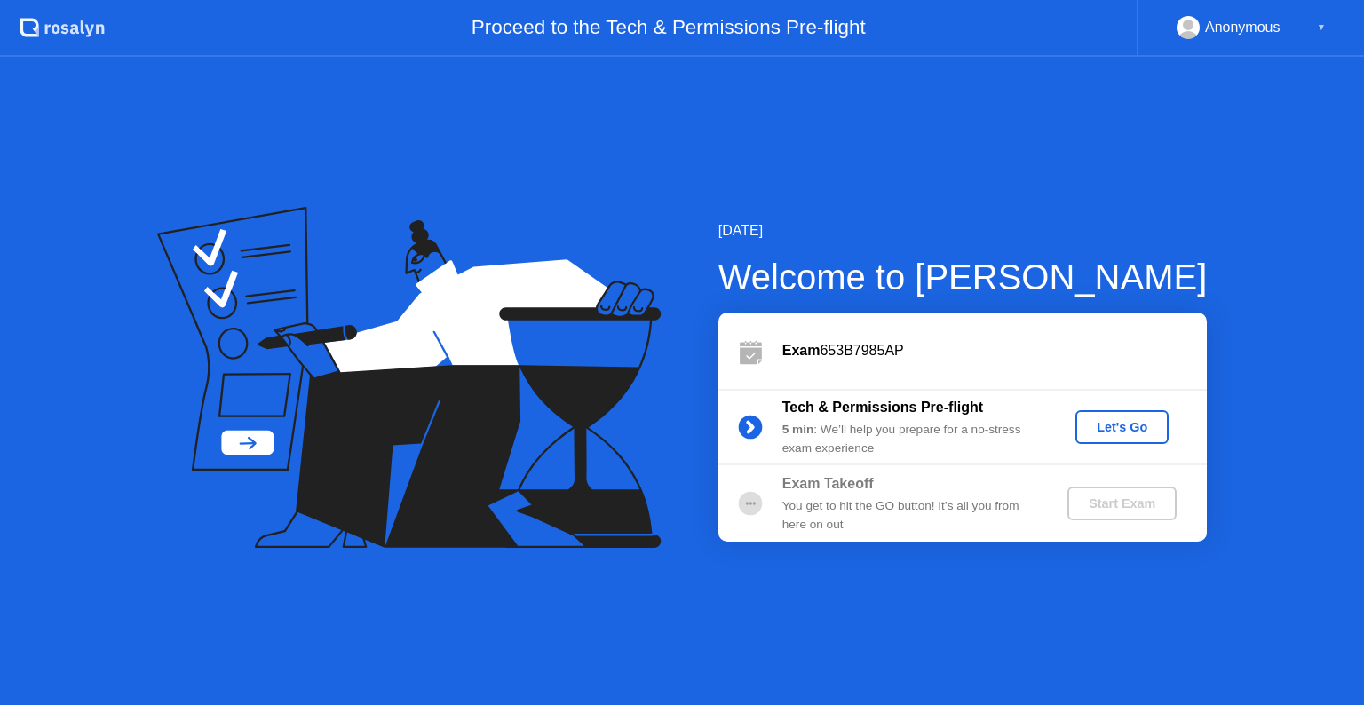
click at [1114, 411] on button "Let's Go" at bounding box center [1122, 427] width 93 height 34
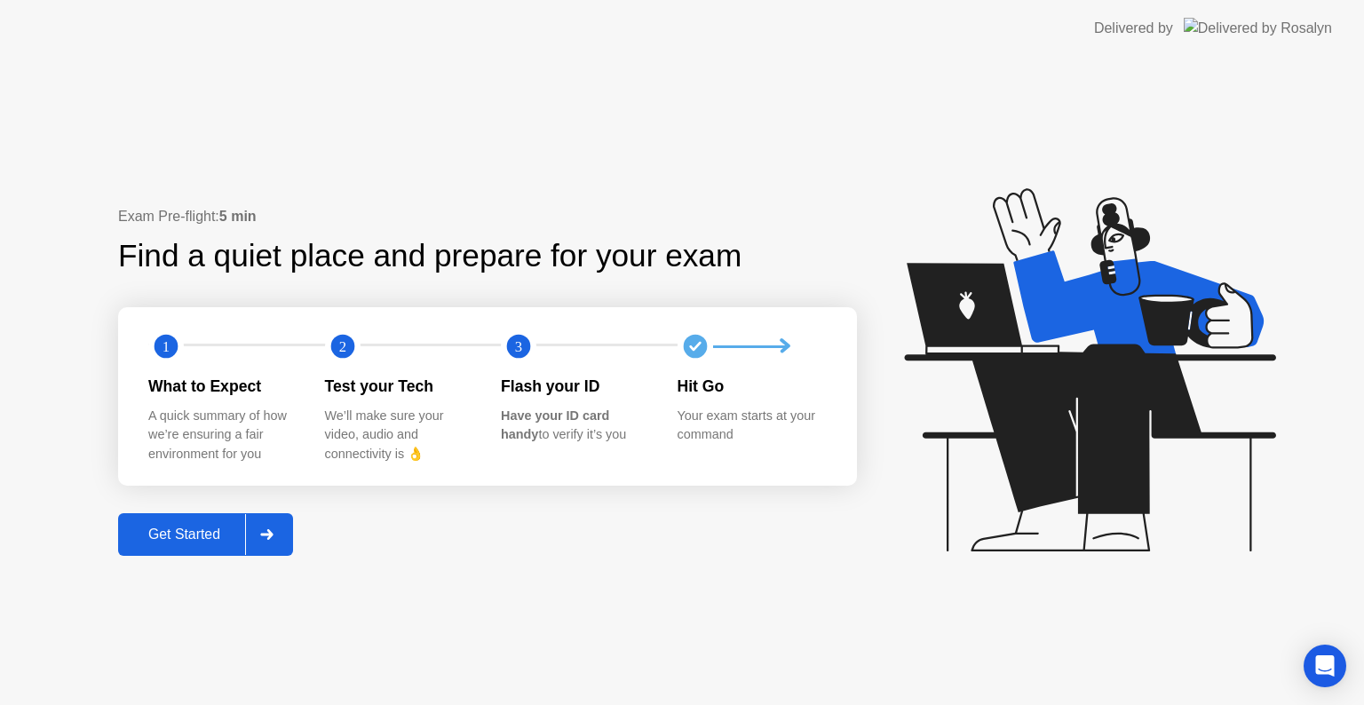
click at [206, 536] on div "Get Started" at bounding box center [184, 535] width 122 height 16
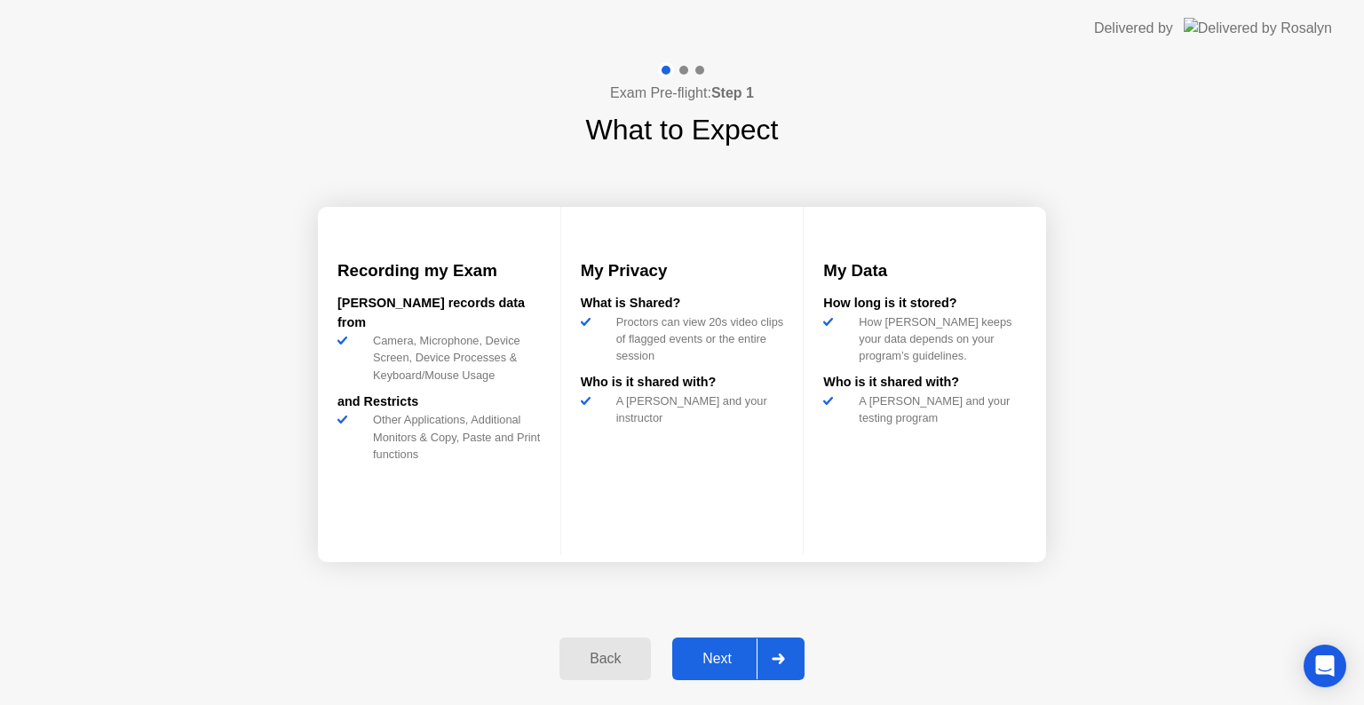
click at [723, 654] on div "Next" at bounding box center [717, 659] width 79 height 16
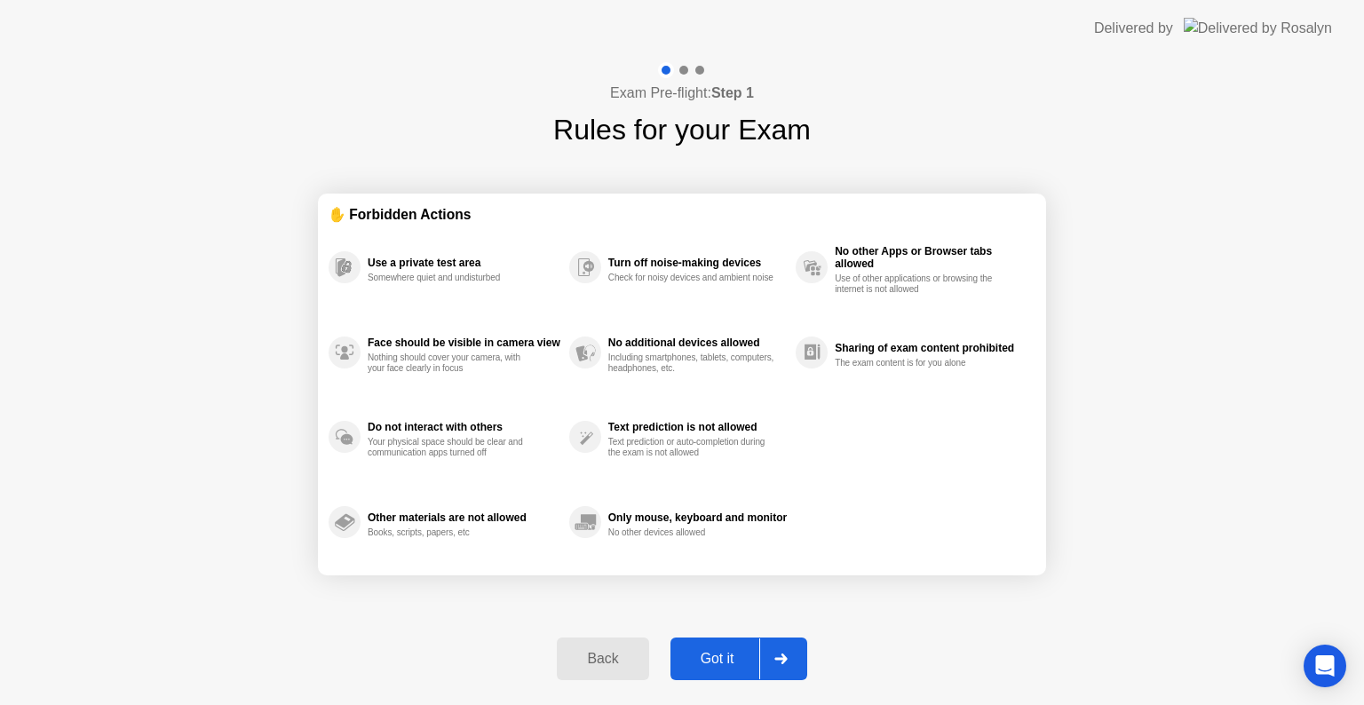
click at [724, 654] on div "Got it" at bounding box center [717, 659] width 83 height 16
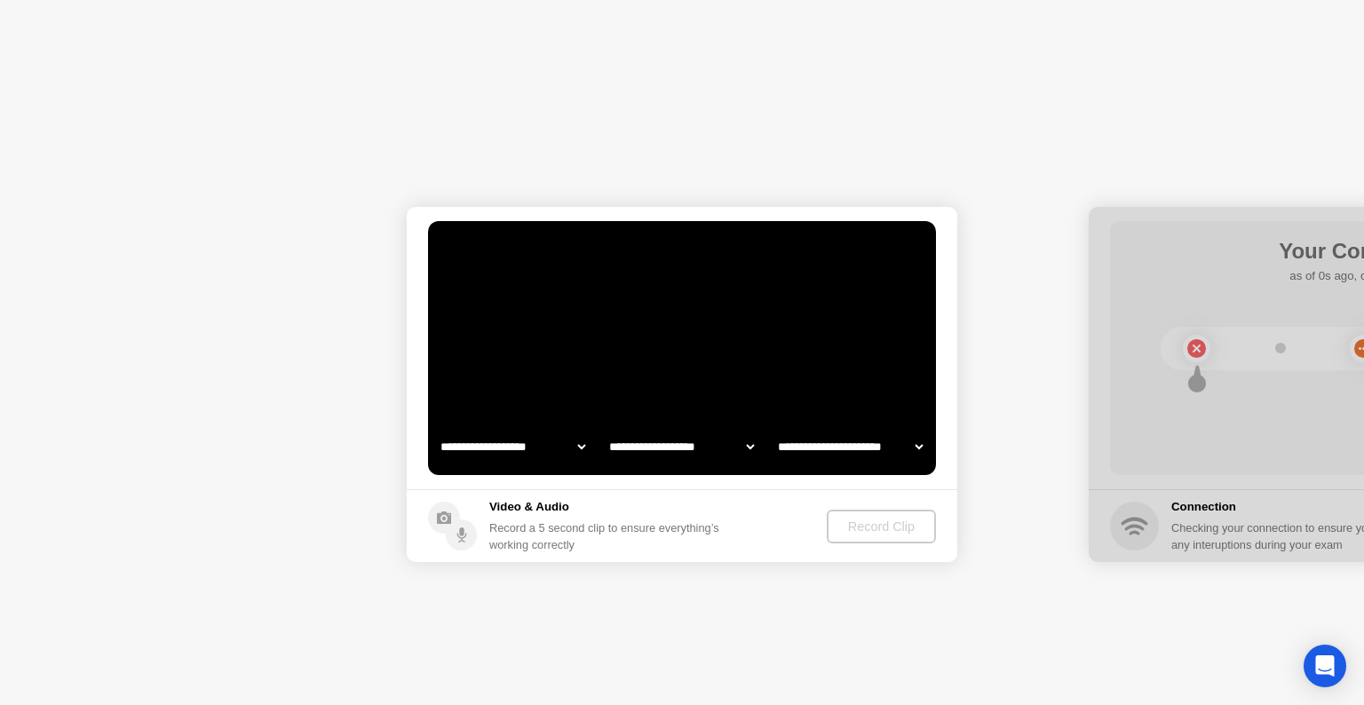
select select "**********"
select select "*******"
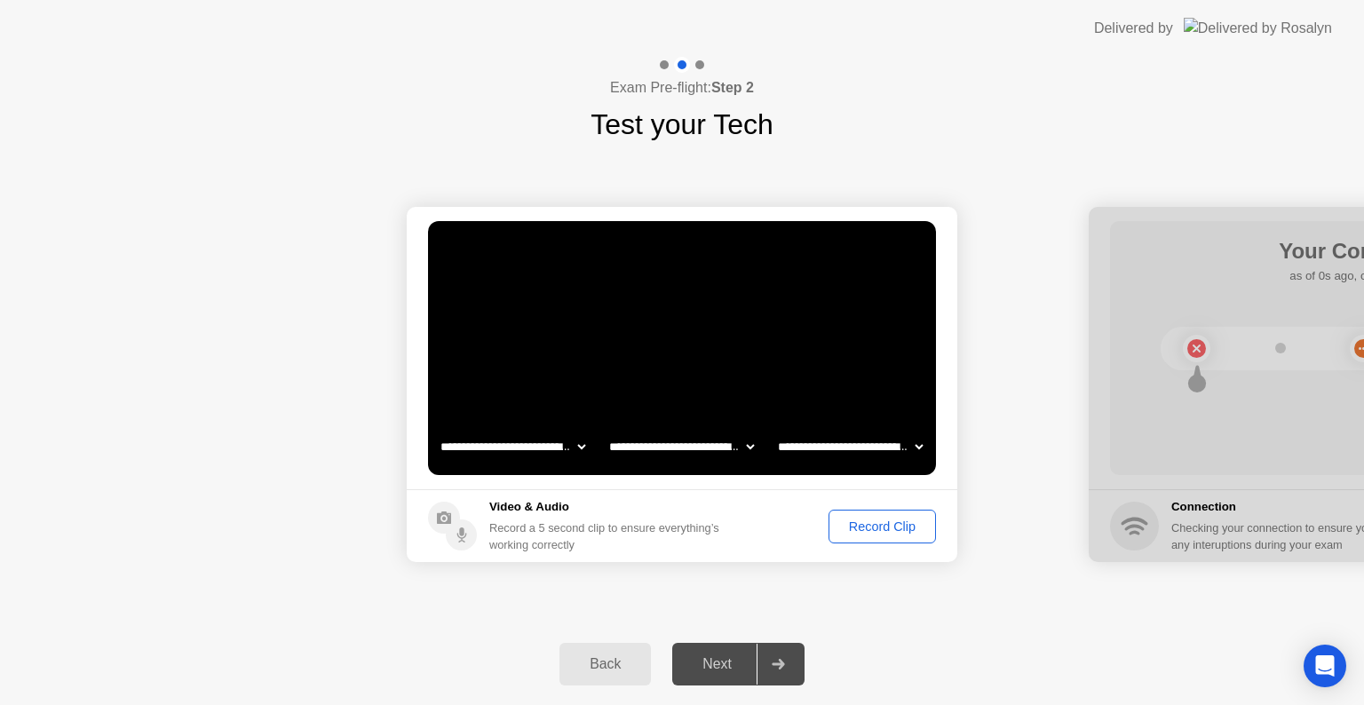
click at [895, 524] on div "Record Clip" at bounding box center [882, 527] width 95 height 14
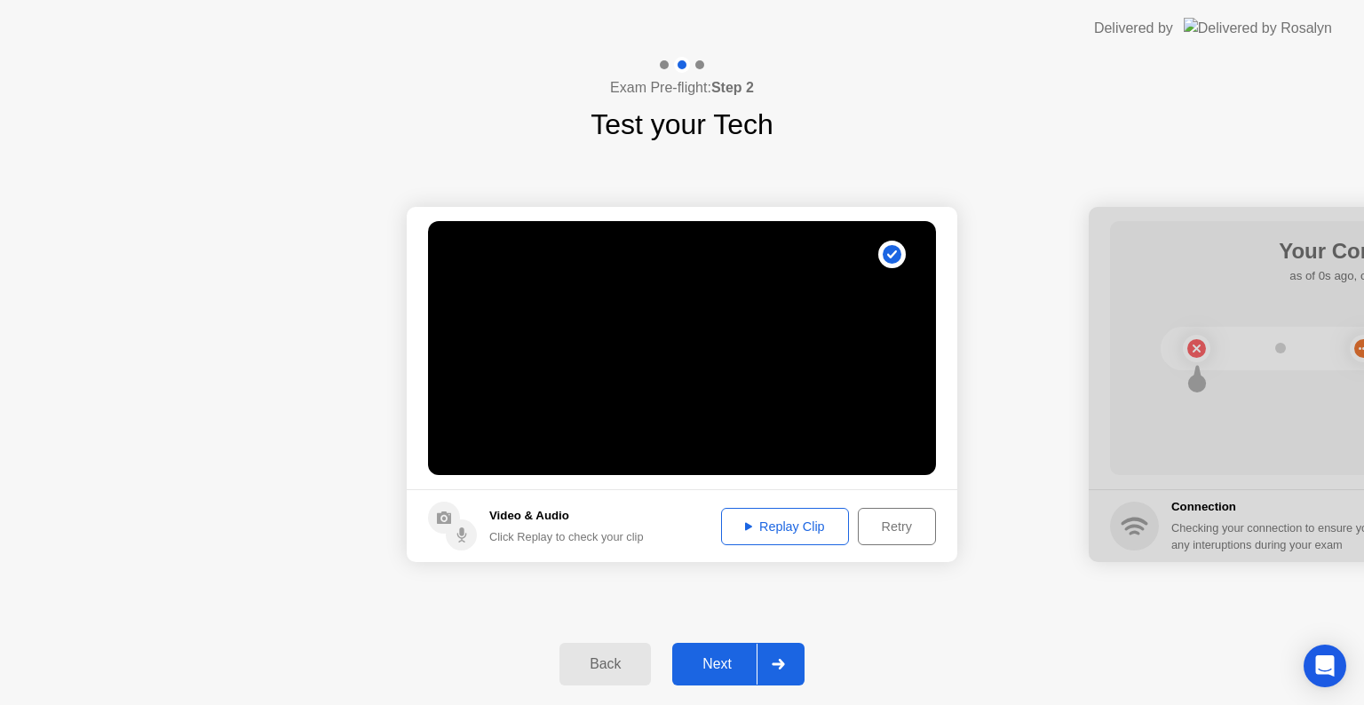
click at [785, 520] on div "Replay Clip" at bounding box center [785, 527] width 115 height 14
click at [737, 659] on div "Next" at bounding box center [717, 664] width 79 height 16
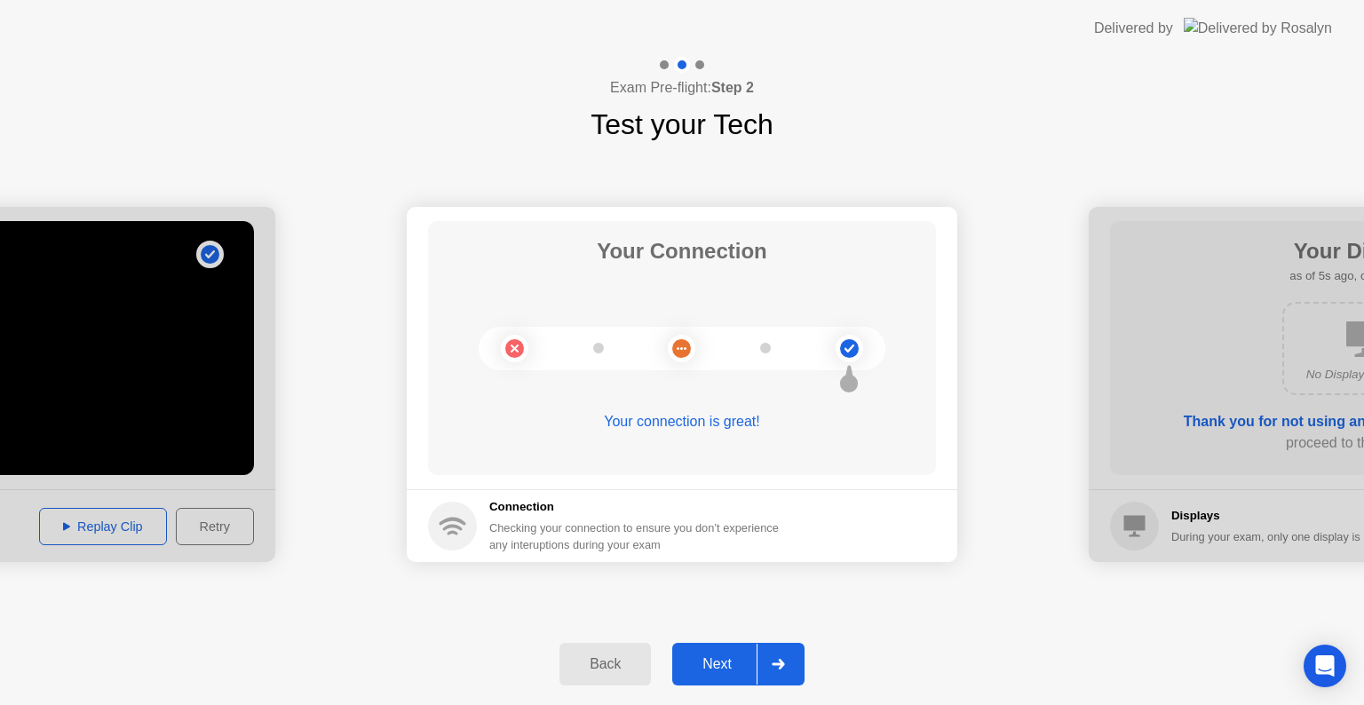
click at [745, 657] on div "Next" at bounding box center [717, 664] width 79 height 16
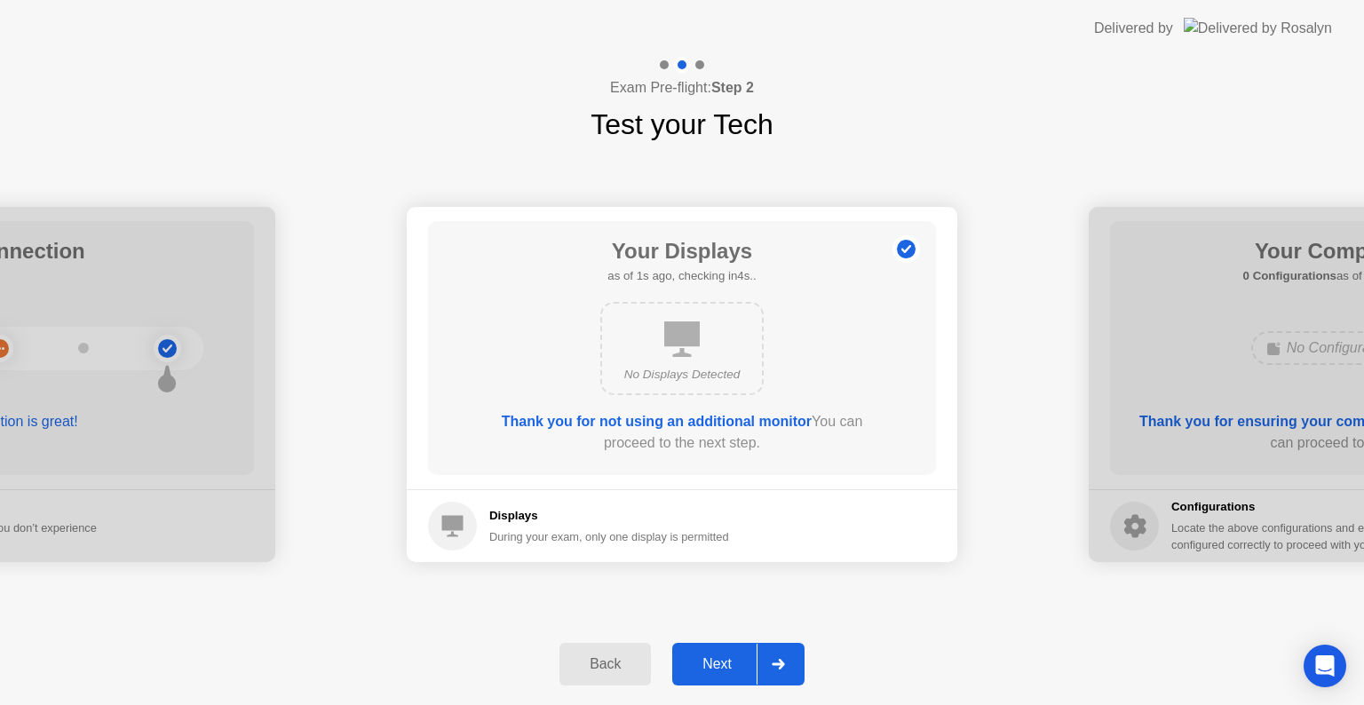
click at [744, 657] on div "Next" at bounding box center [717, 664] width 79 height 16
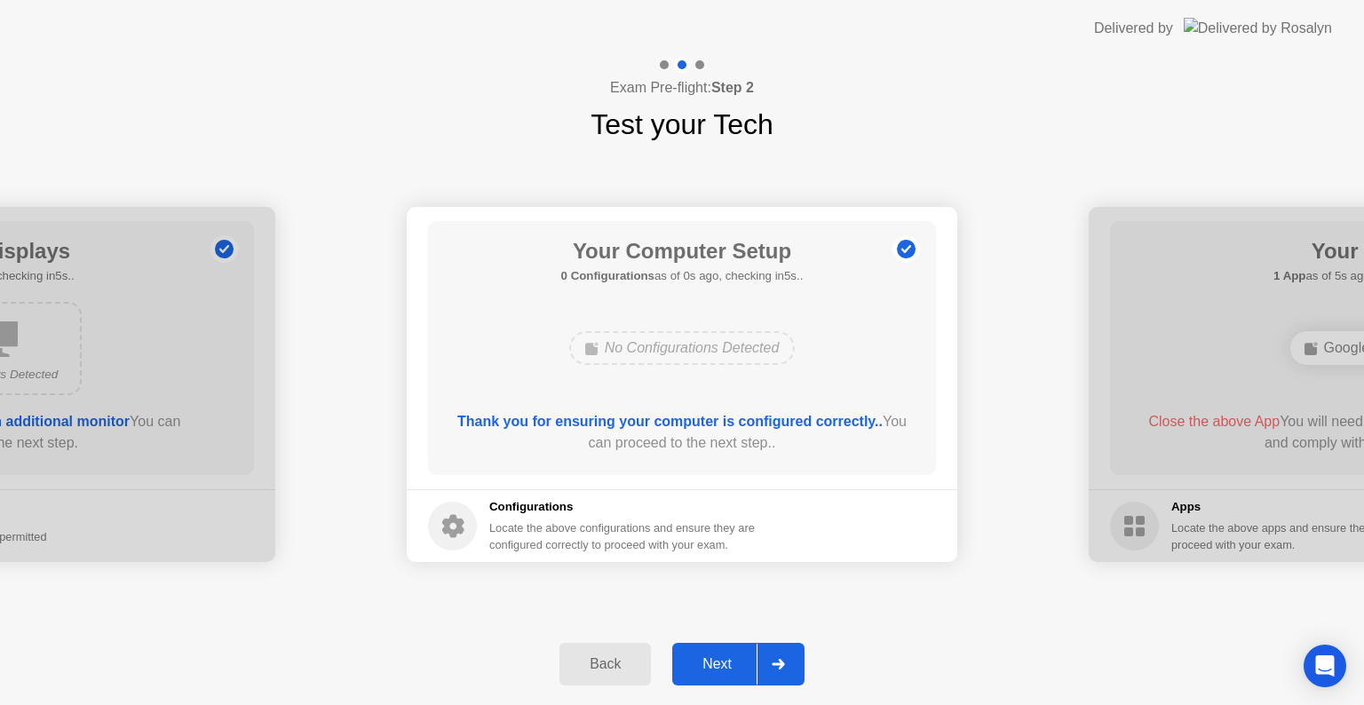
click at [743, 657] on div "Next" at bounding box center [717, 664] width 79 height 16
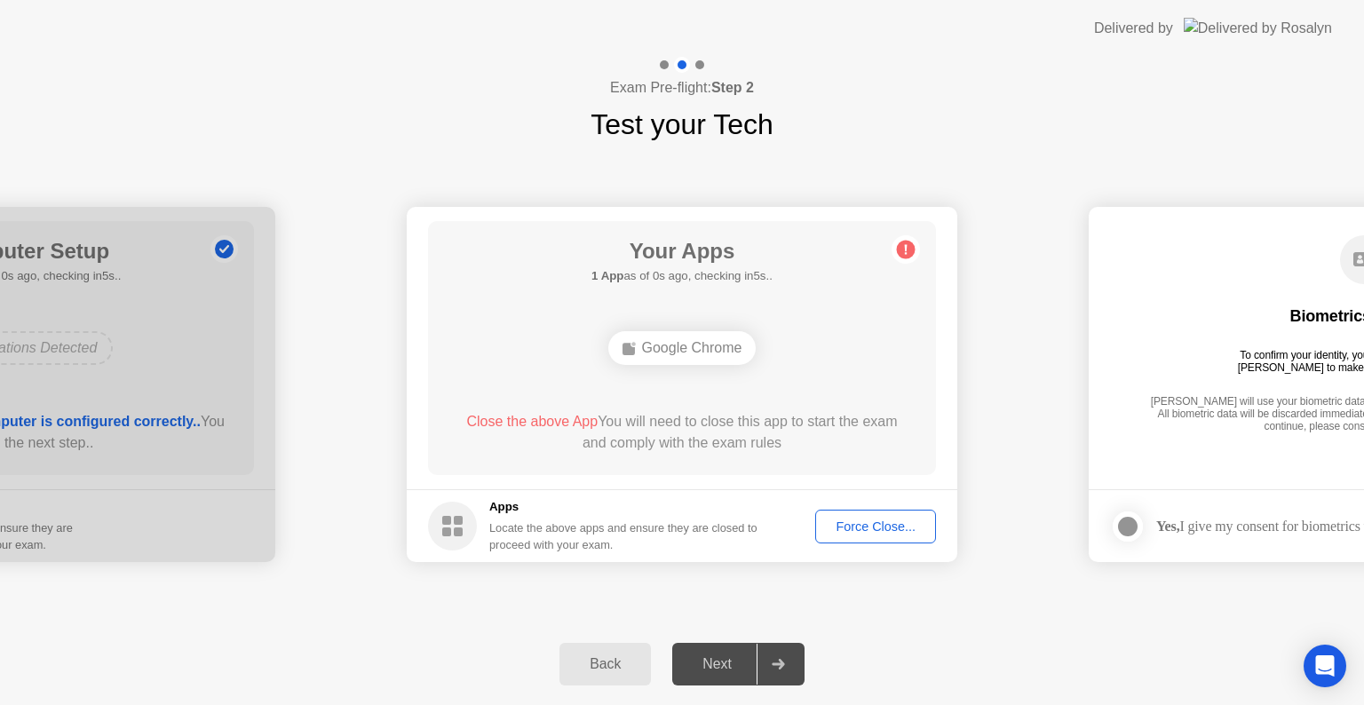
click at [877, 526] on div "Force Close..." at bounding box center [876, 527] width 108 height 14
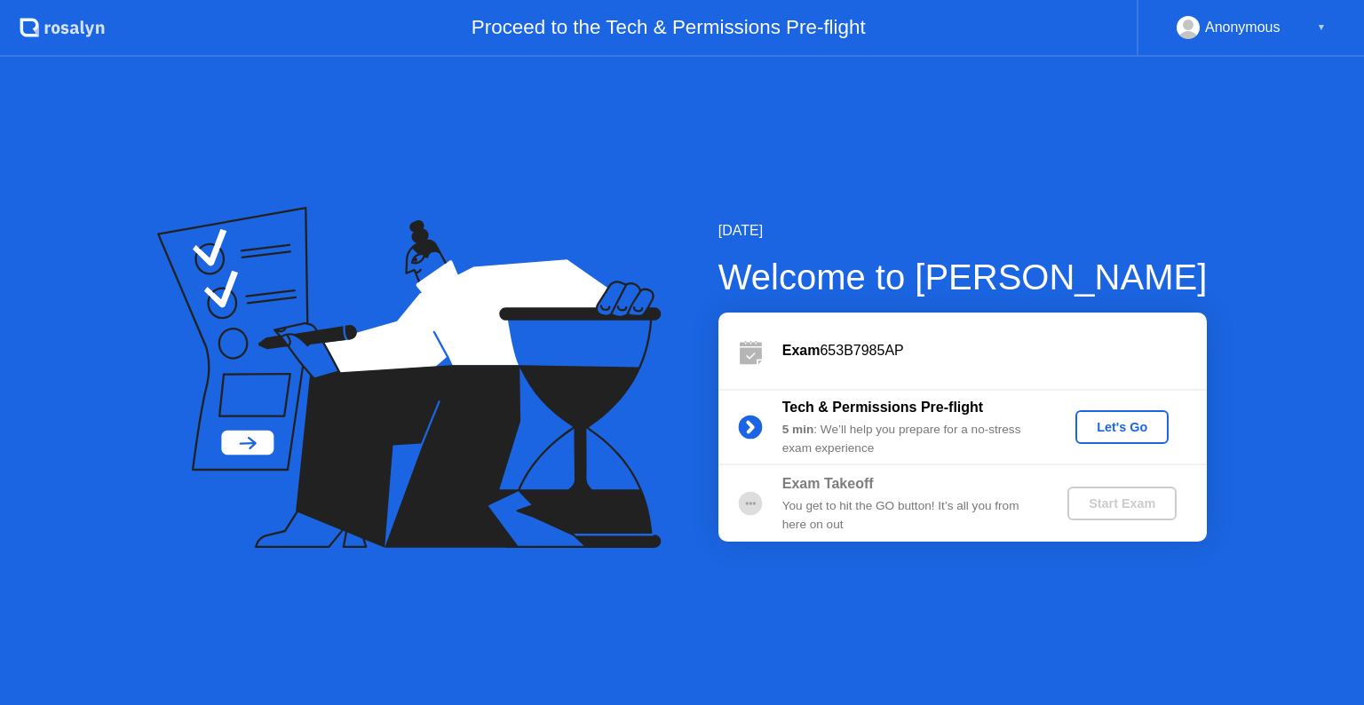
click at [1110, 425] on div "Let's Go" at bounding box center [1122, 427] width 79 height 14
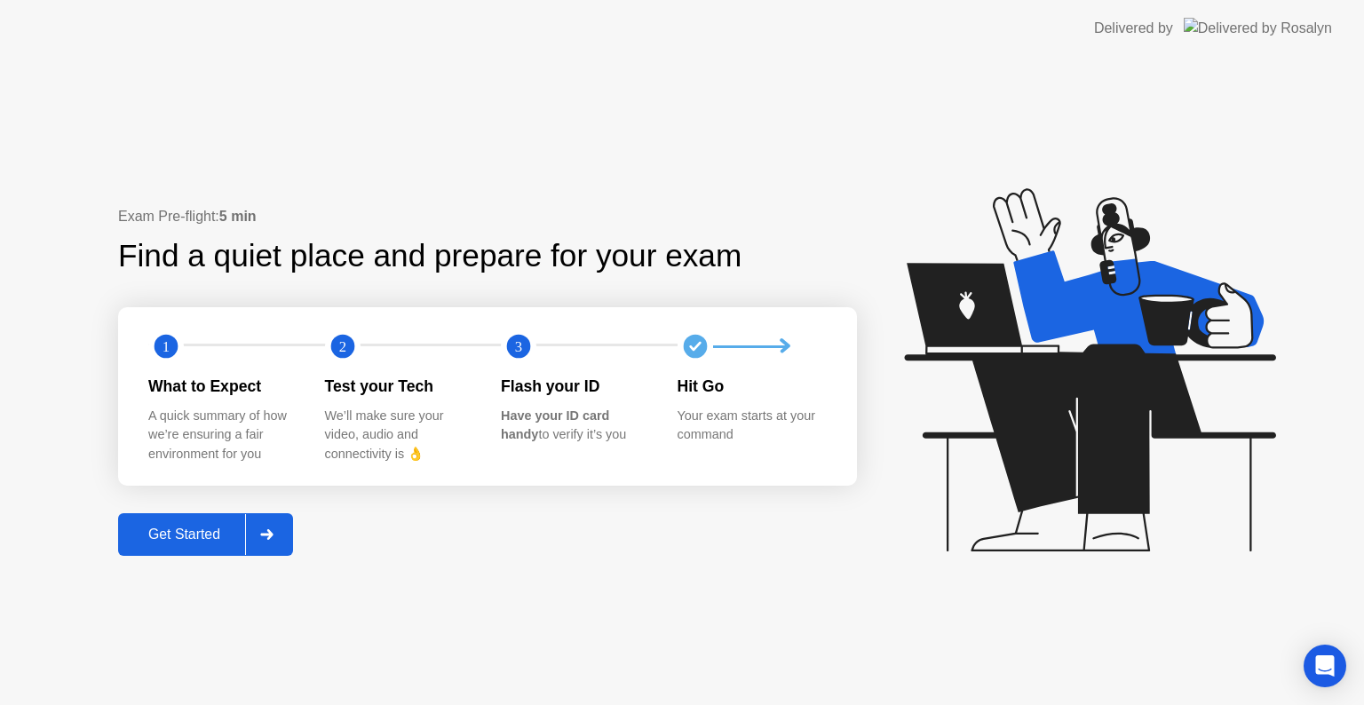
click at [259, 544] on div at bounding box center [266, 534] width 43 height 41
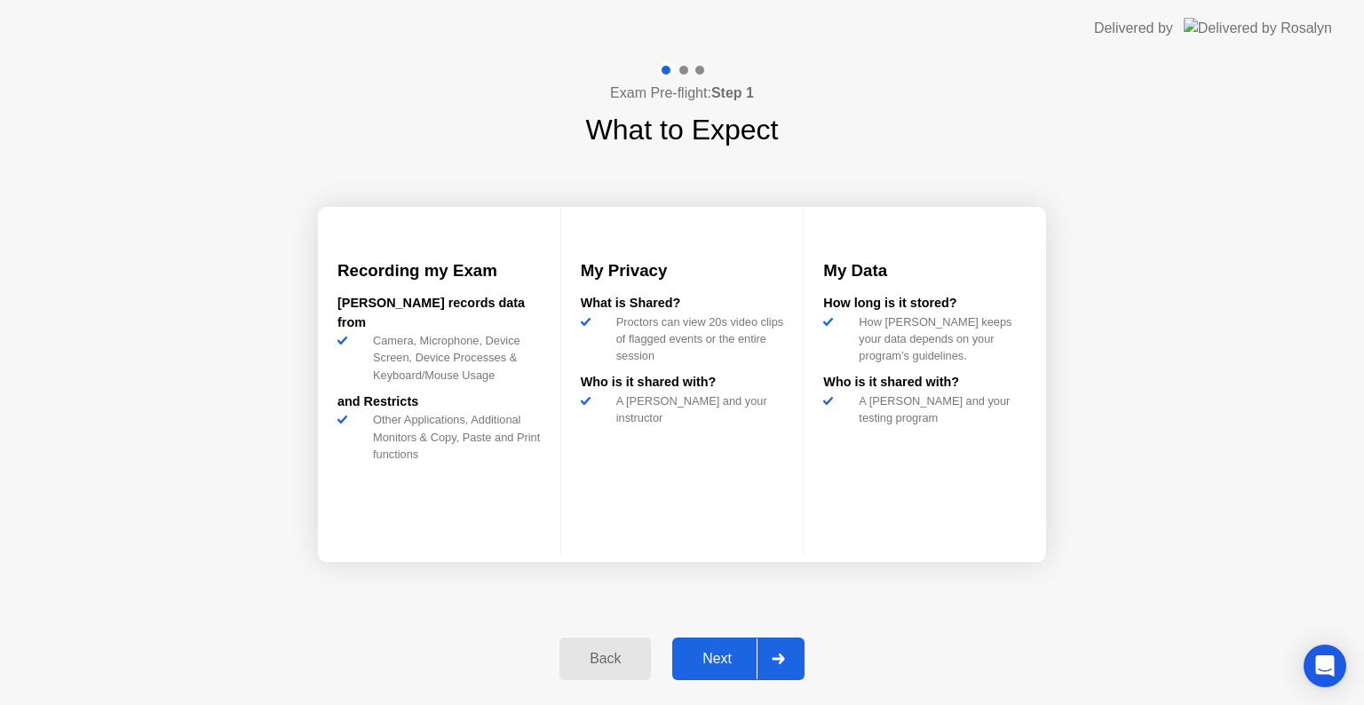
click at [793, 648] on div at bounding box center [778, 659] width 43 height 41
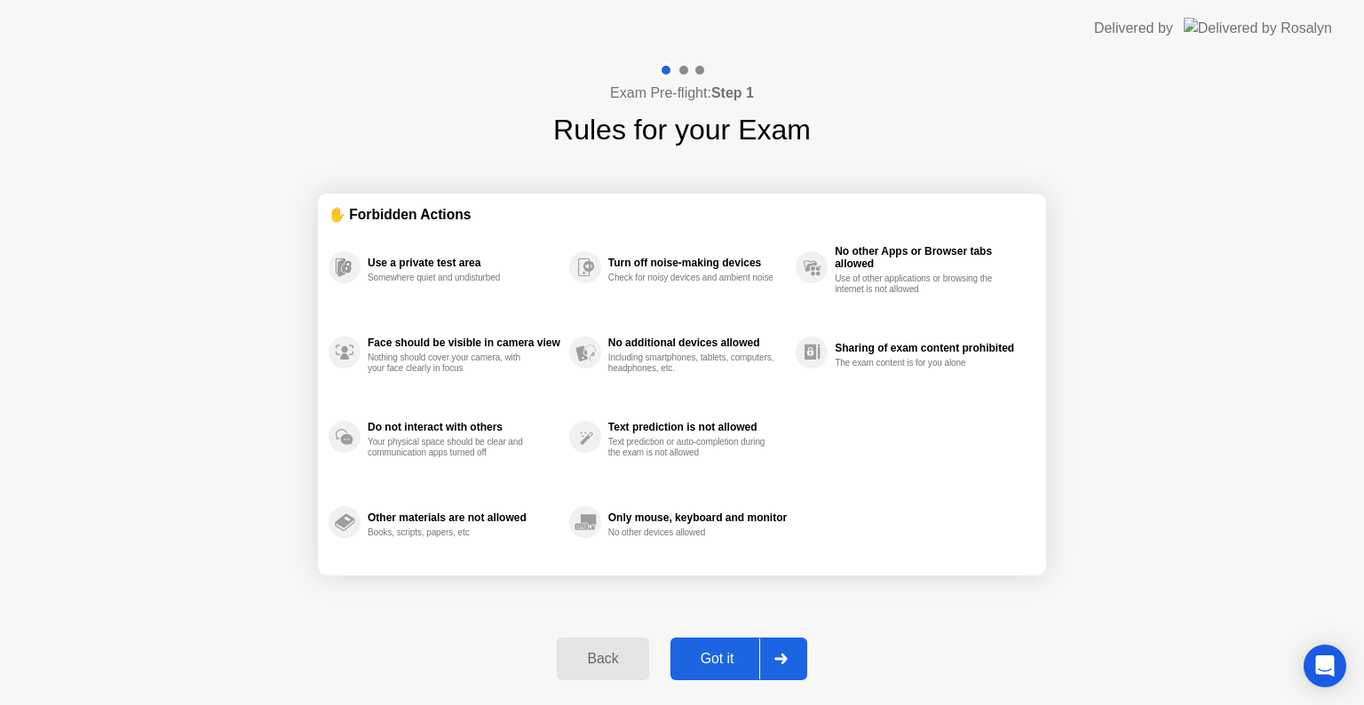
click at [785, 654] on icon at bounding box center [781, 659] width 13 height 11
select select "**********"
select select "*******"
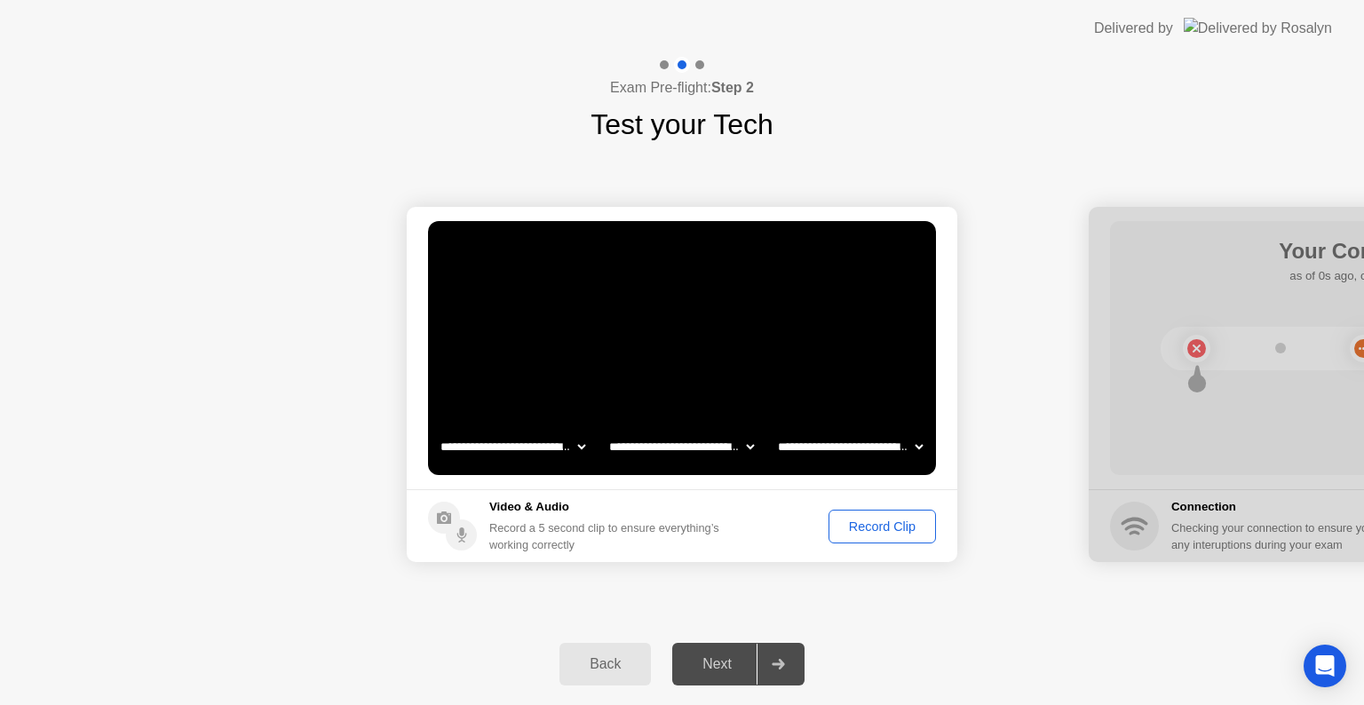
click at [902, 525] on div "Record Clip" at bounding box center [882, 527] width 95 height 14
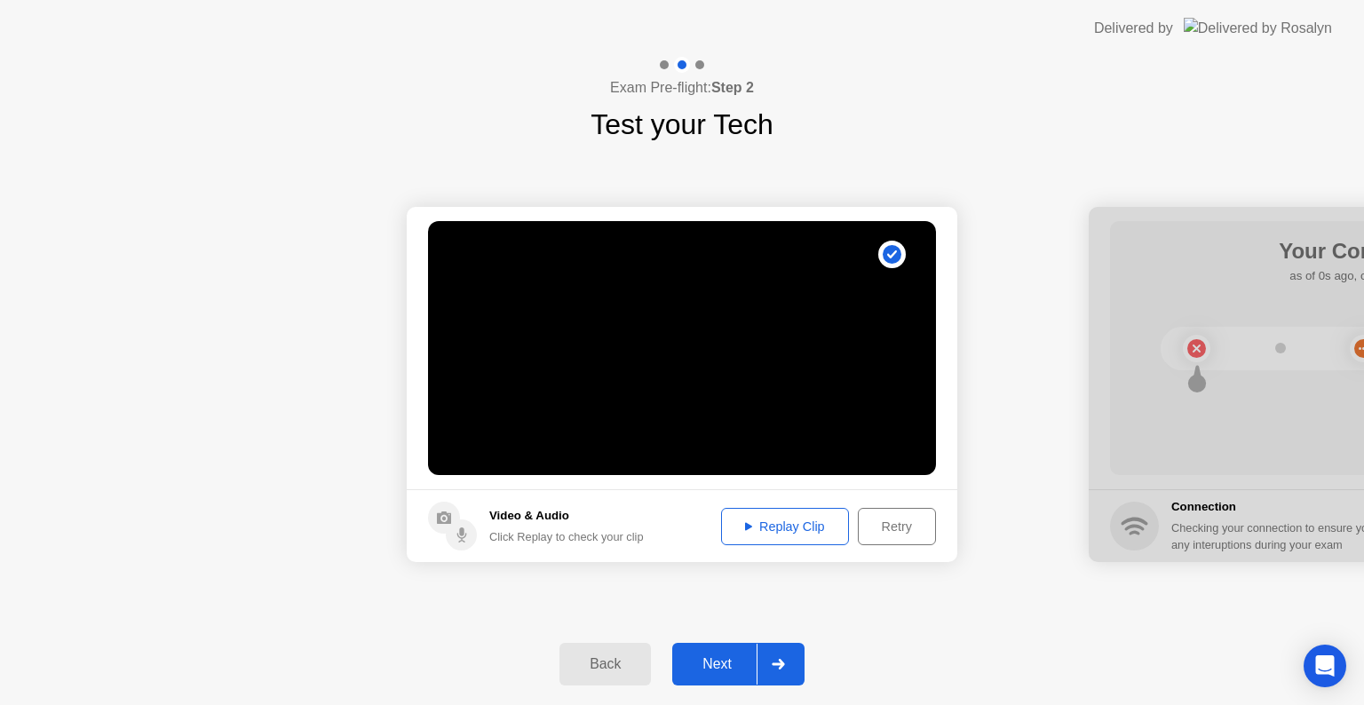
click at [819, 528] on div "Replay Clip" at bounding box center [785, 527] width 115 height 14
click at [779, 662] on icon at bounding box center [778, 664] width 13 height 11
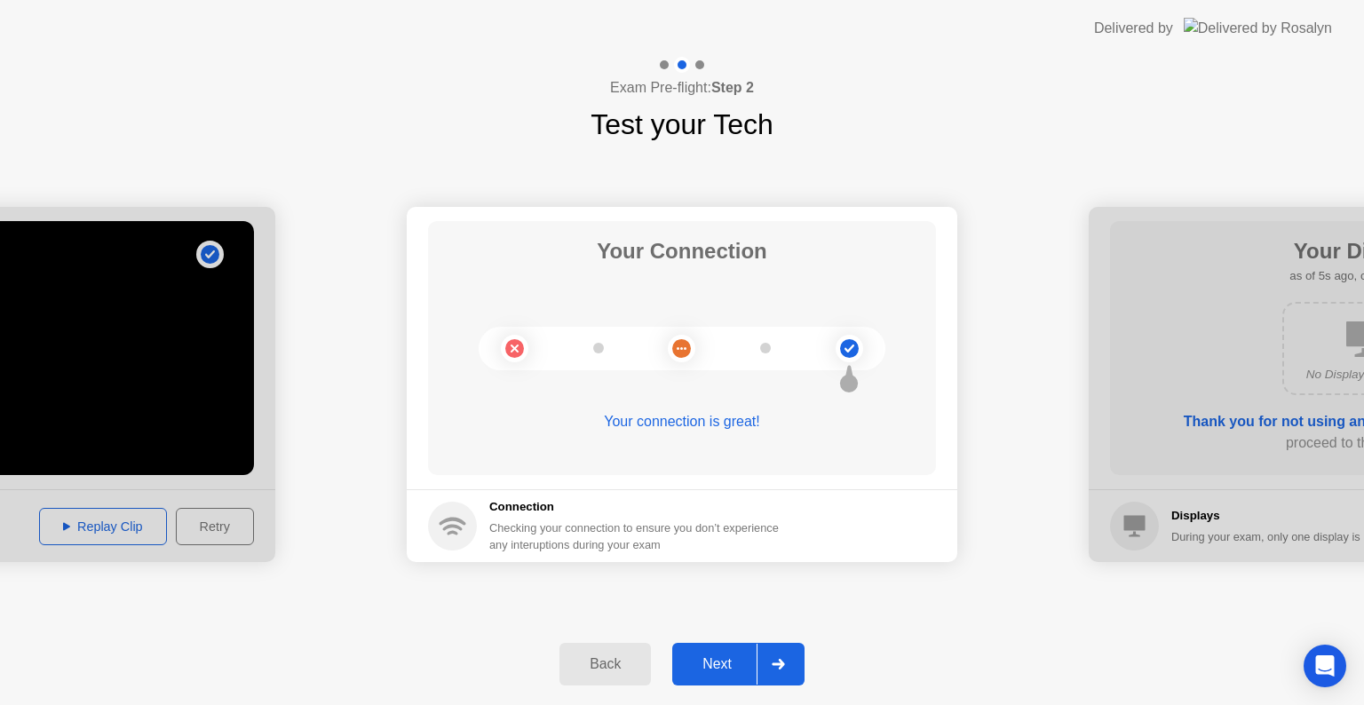
click at [742, 659] on div "Next" at bounding box center [717, 664] width 79 height 16
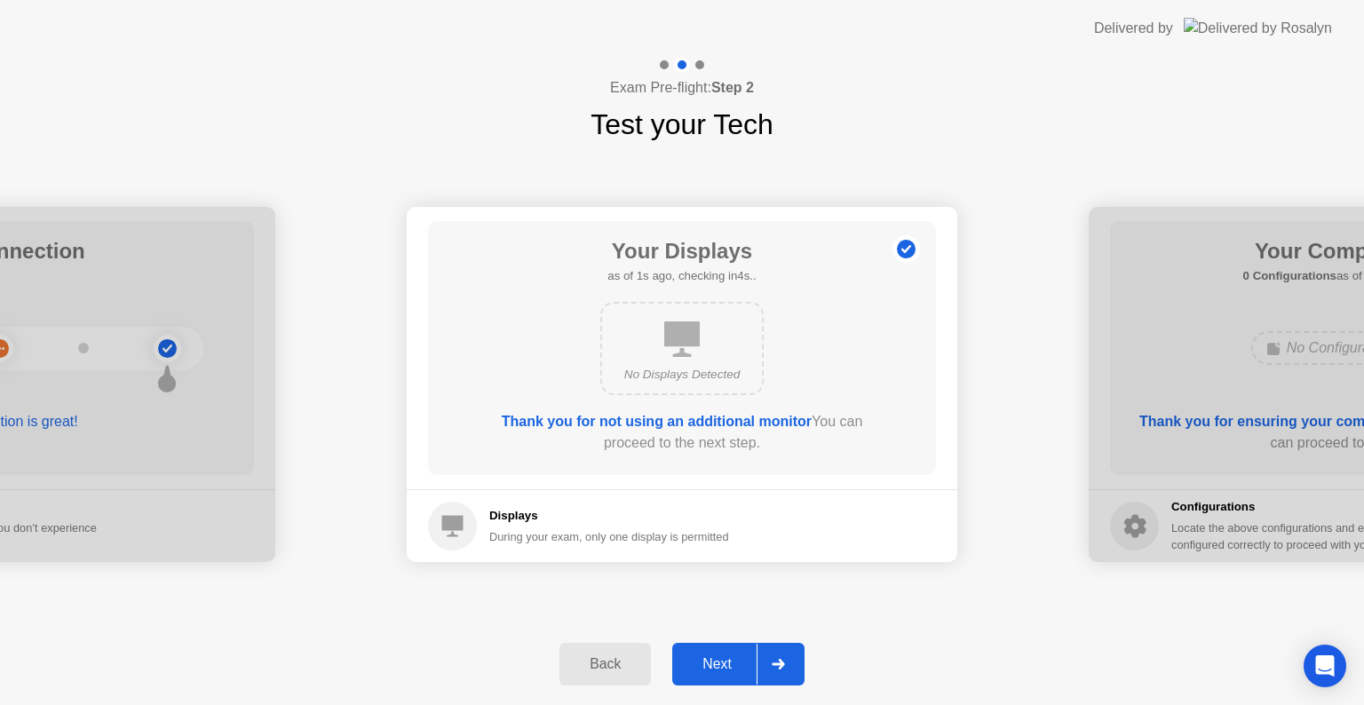
click at [736, 661] on div "Next" at bounding box center [717, 664] width 79 height 16
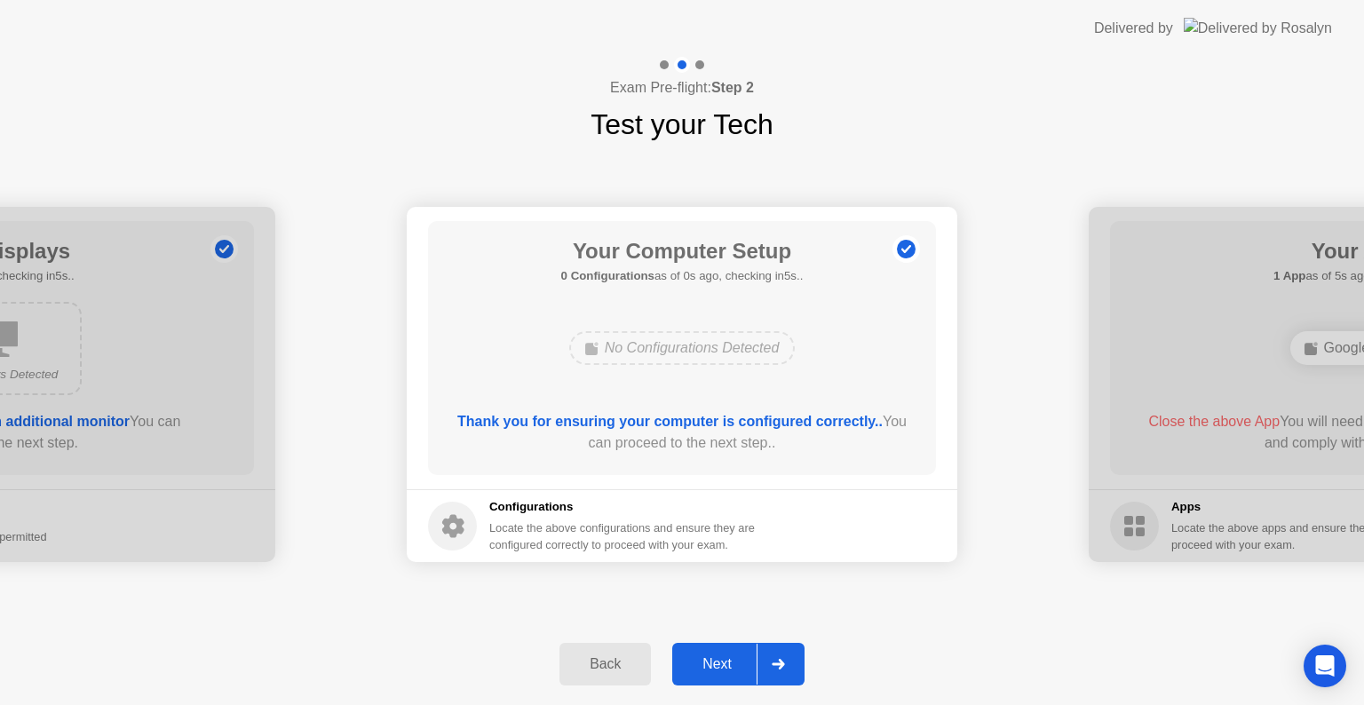
click at [736, 661] on div "Next" at bounding box center [717, 664] width 79 height 16
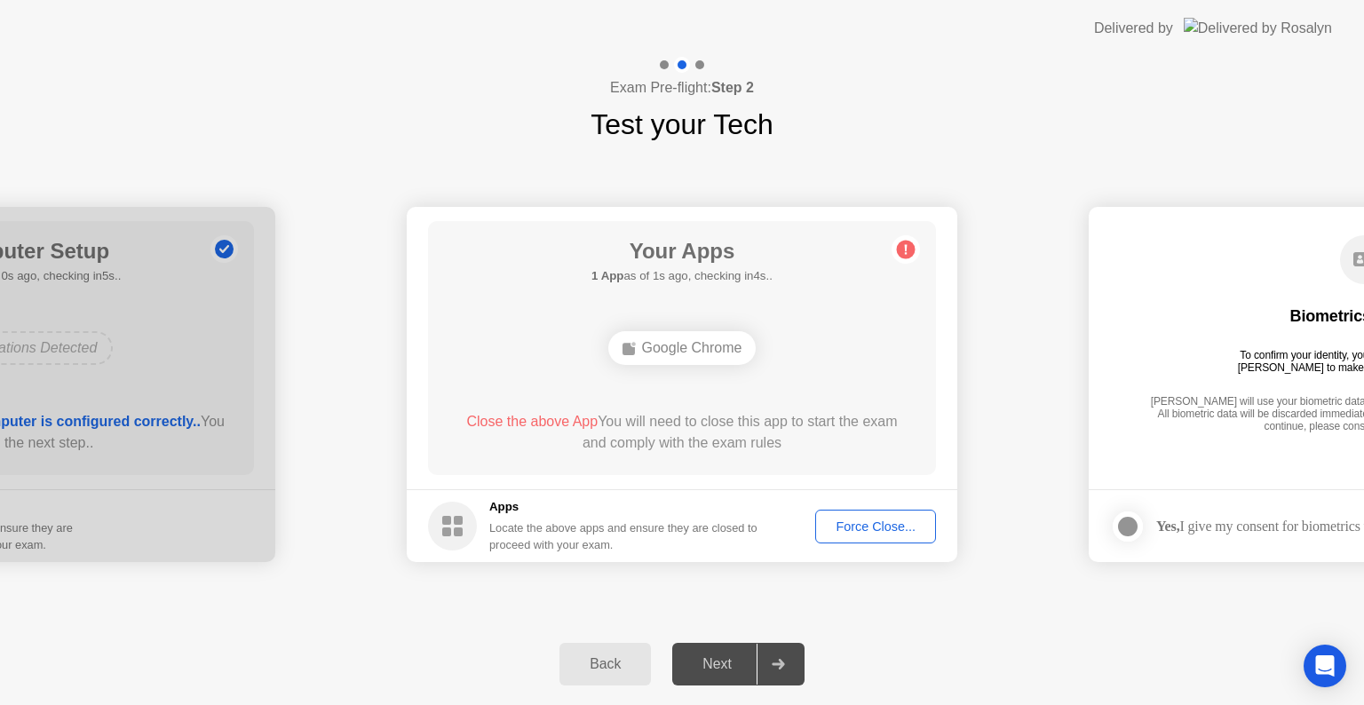
click at [872, 528] on div "Force Close..." at bounding box center [876, 527] width 108 height 14
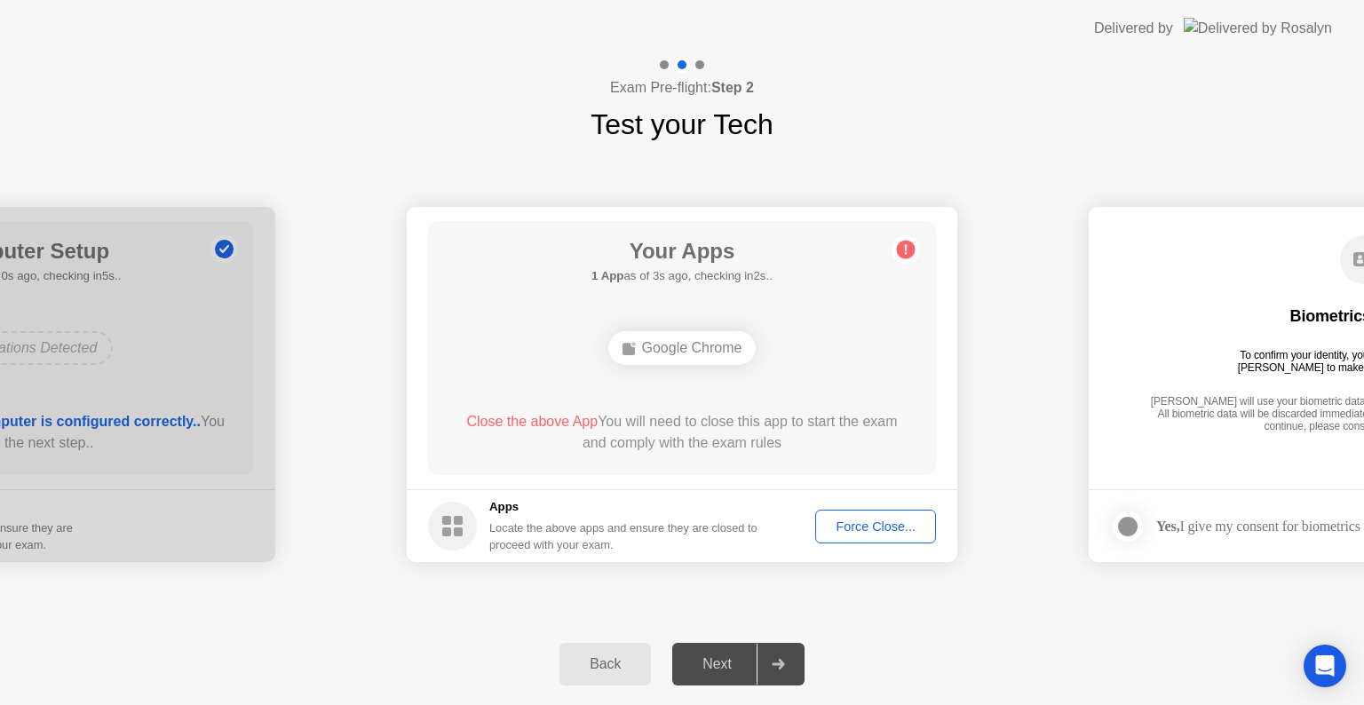
click at [866, 523] on div "Force Close..." at bounding box center [876, 527] width 108 height 14
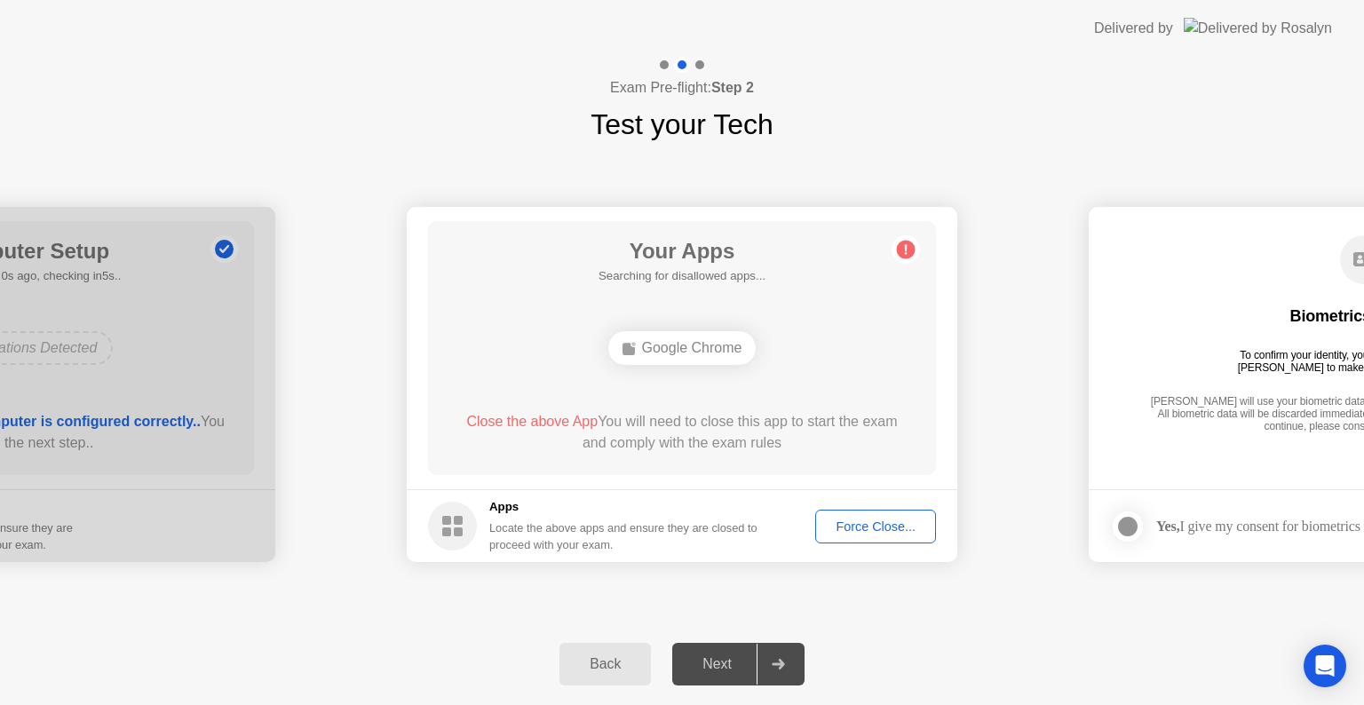
click at [863, 520] on div "Force Close..." at bounding box center [876, 527] width 108 height 14
